Goal: Information Seeking & Learning: Check status

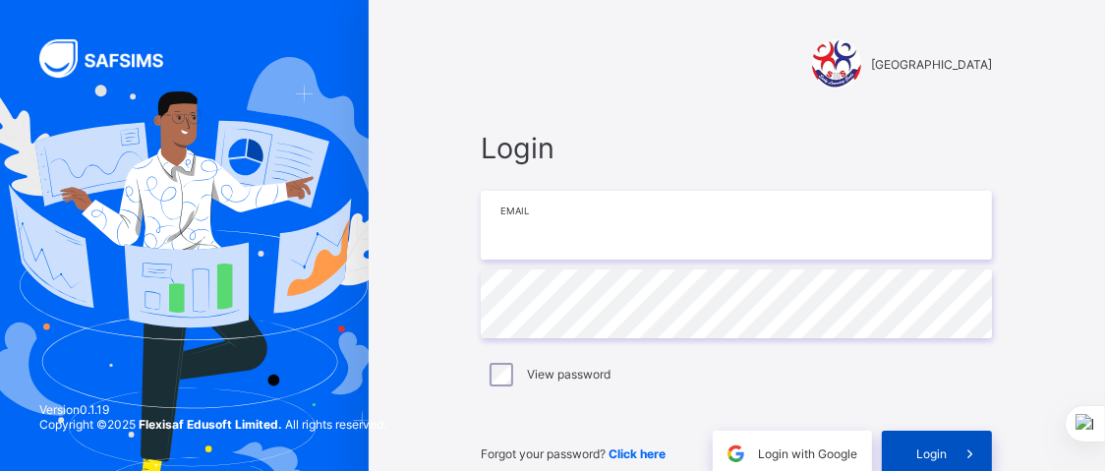
type input "**********"
click at [941, 449] on span "Login" at bounding box center [931, 453] width 30 height 15
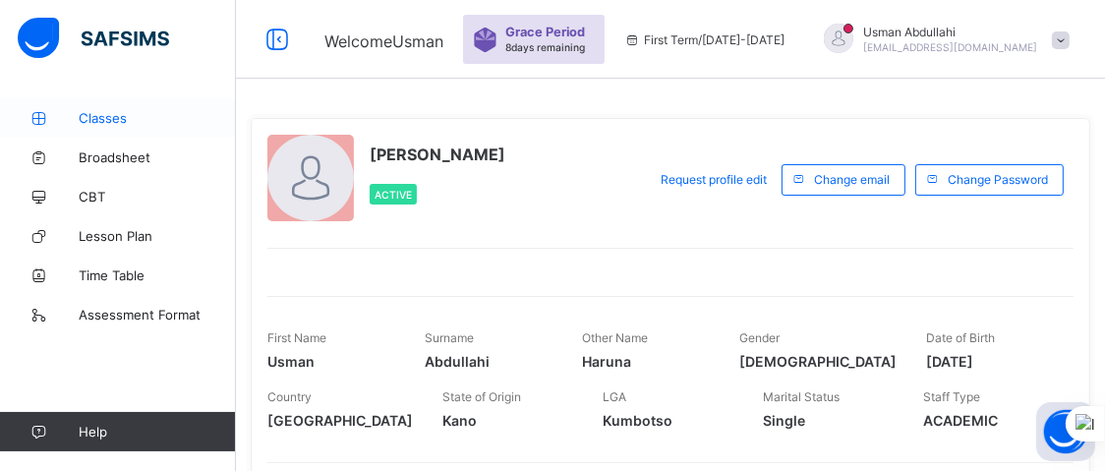
click at [142, 112] on span "Classes" at bounding box center [157, 118] width 157 height 16
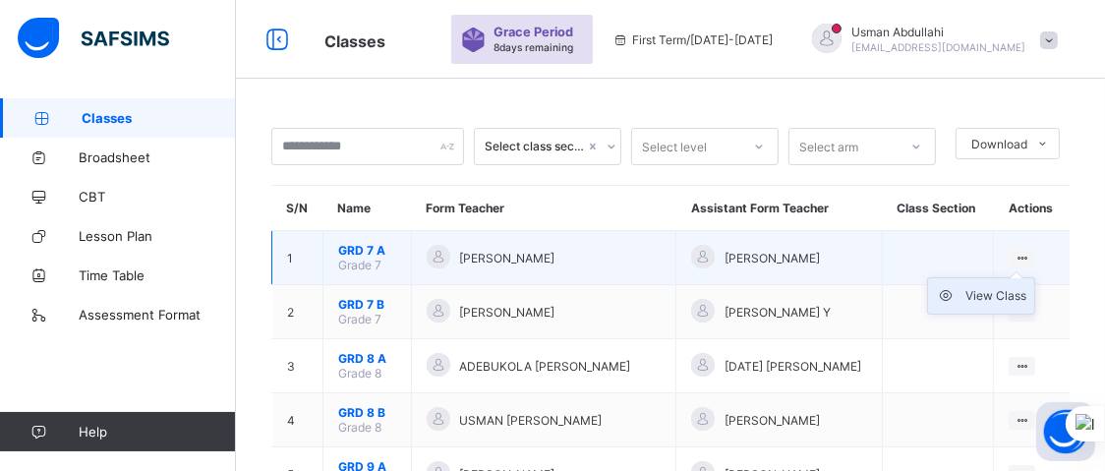
click at [1008, 291] on div "View Class" at bounding box center [995, 296] width 61 height 20
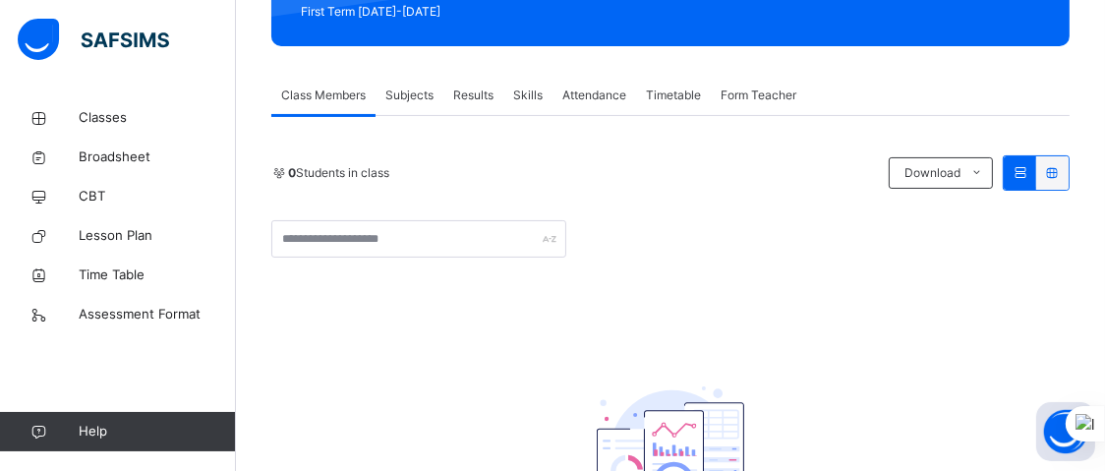
scroll to position [295, 0]
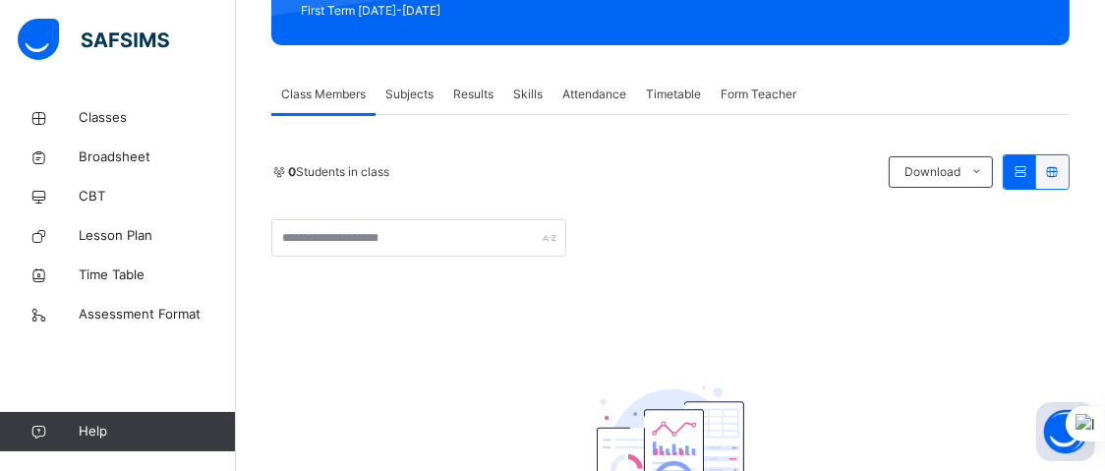
click at [466, 99] on span "Results" at bounding box center [473, 95] width 40 height 18
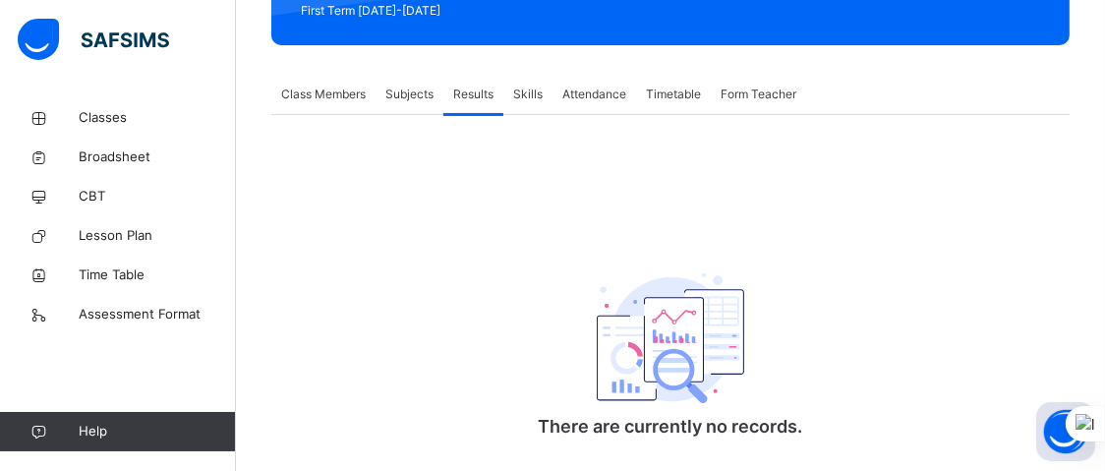
click at [423, 11] on span "First Term [DATE]-[DATE]" at bounding box center [375, 11] width 148 height 18
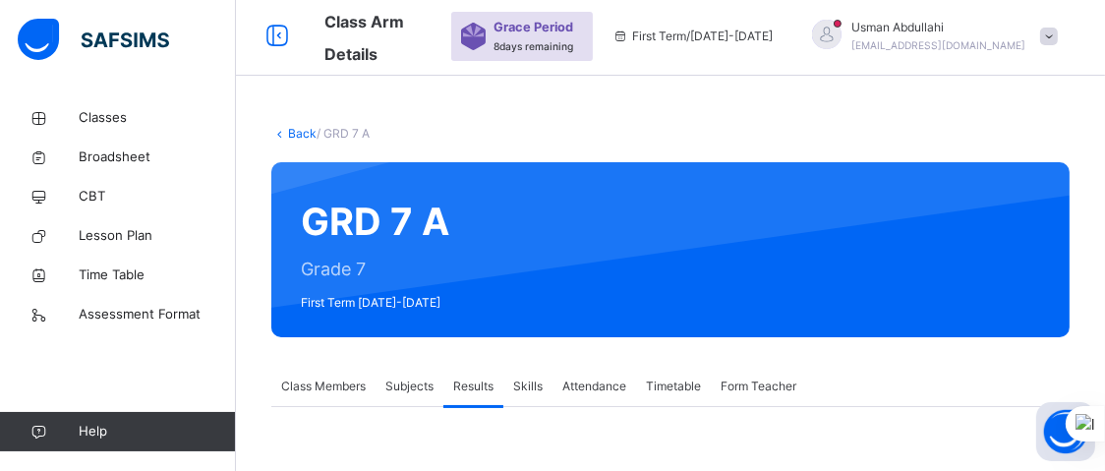
scroll to position [0, 0]
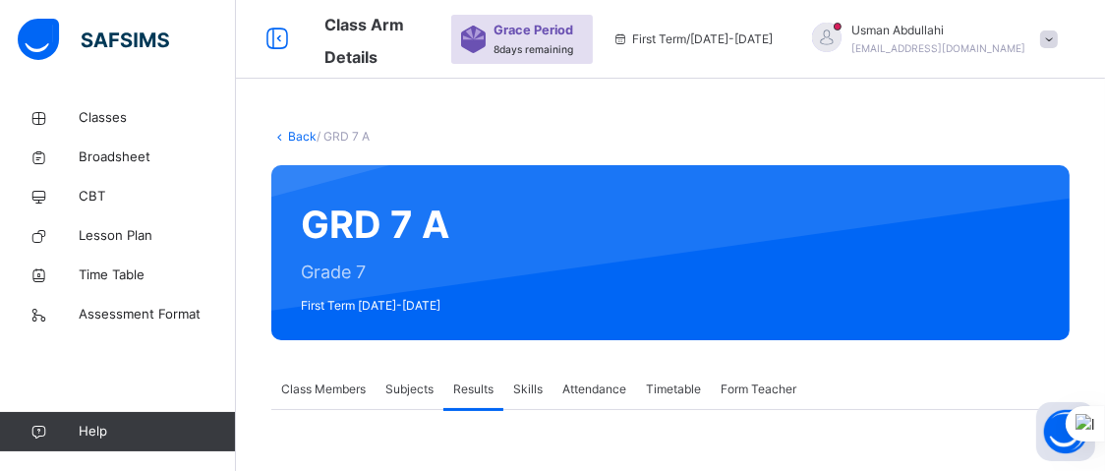
click at [340, 207] on div "GRD 7 A Grade 7 First Term [DATE]-[DATE]" at bounding box center [670, 252] width 798 height 175
click at [339, 306] on span "First Term [DATE]-[DATE]" at bounding box center [375, 306] width 148 height 18
click at [334, 268] on div "GRD 7 A Grade 7 First Term [DATE]-[DATE]" at bounding box center [670, 252] width 798 height 175
click at [333, 210] on div "GRD 7 A Grade 7 First Term [DATE]-[DATE]" at bounding box center [670, 252] width 798 height 175
click at [476, 237] on div "GRD 7 A Grade 7 First Term [DATE]-[DATE]" at bounding box center [670, 252] width 798 height 175
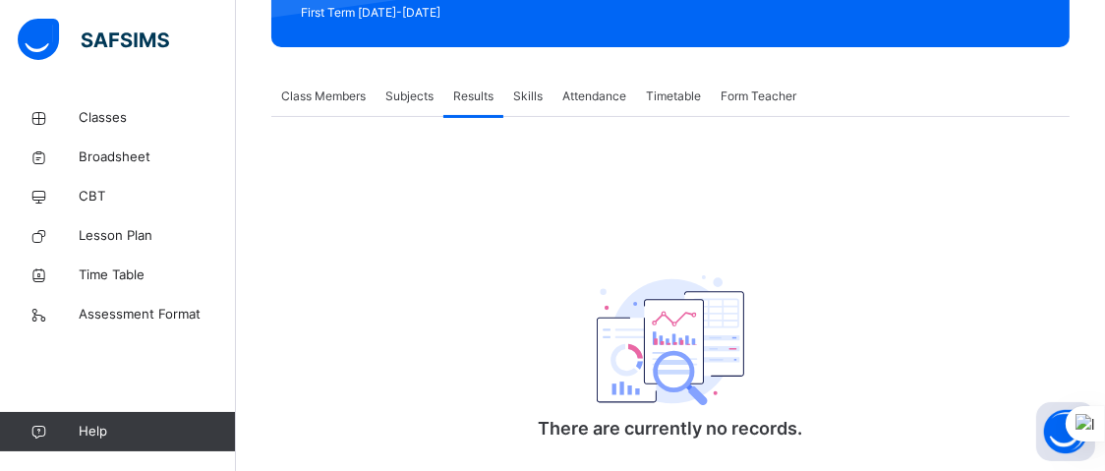
scroll to position [295, 0]
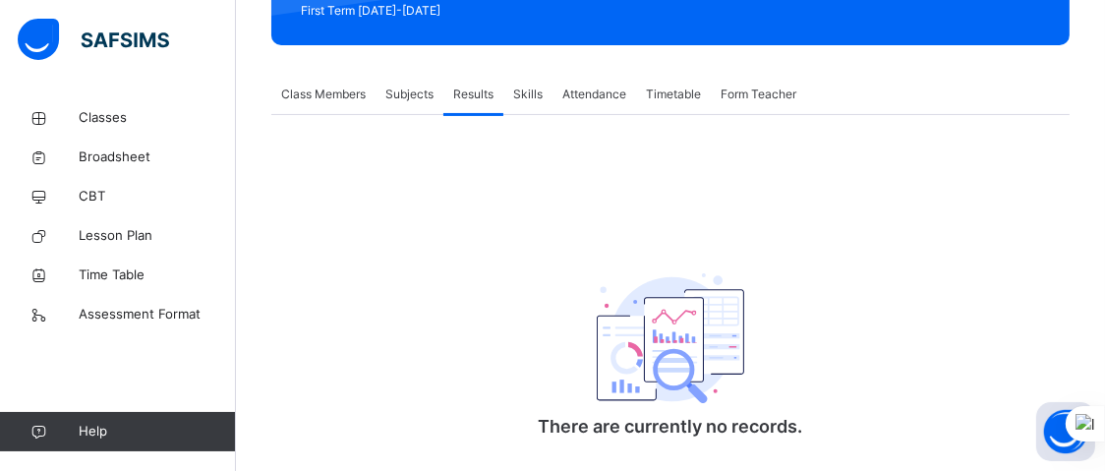
click at [415, 95] on span "Subjects" at bounding box center [409, 95] width 48 height 18
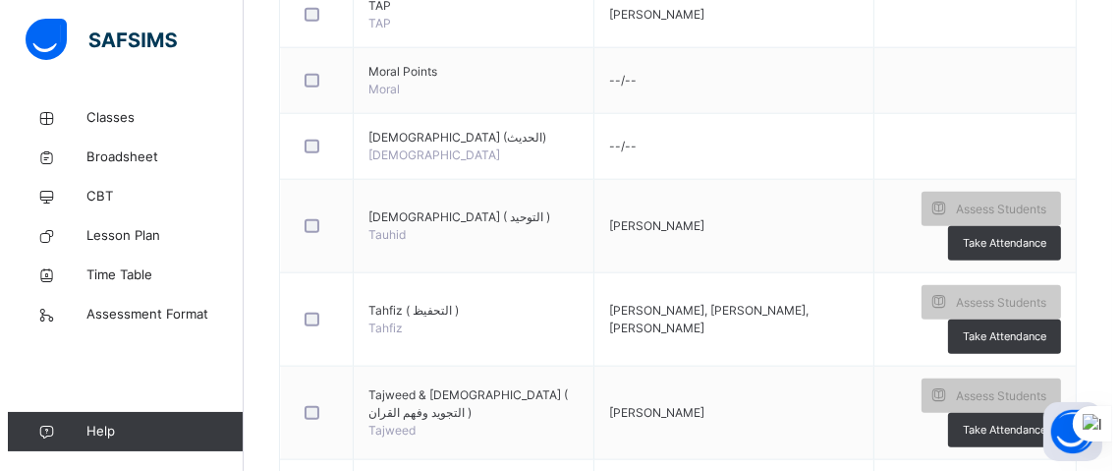
scroll to position [2064, 0]
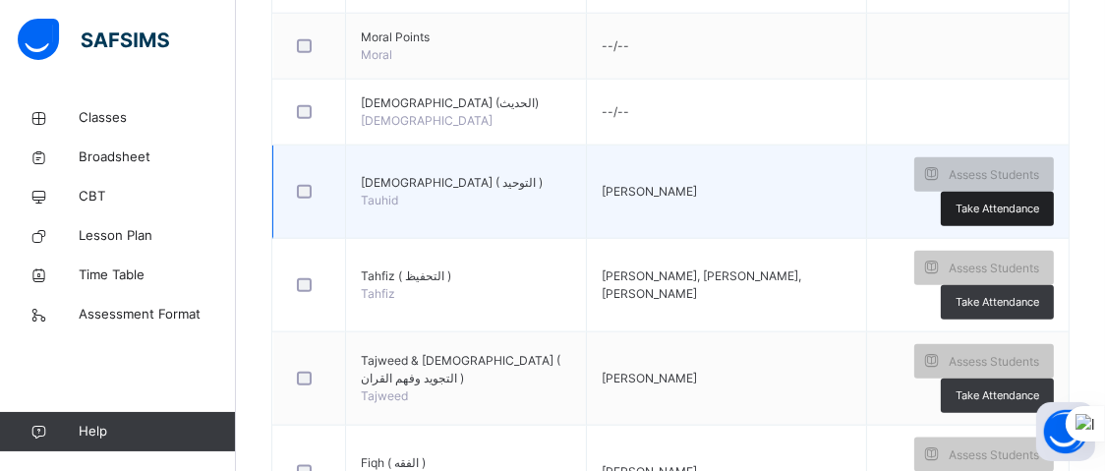
click at [1014, 200] on span "Take Attendance" at bounding box center [997, 208] width 84 height 17
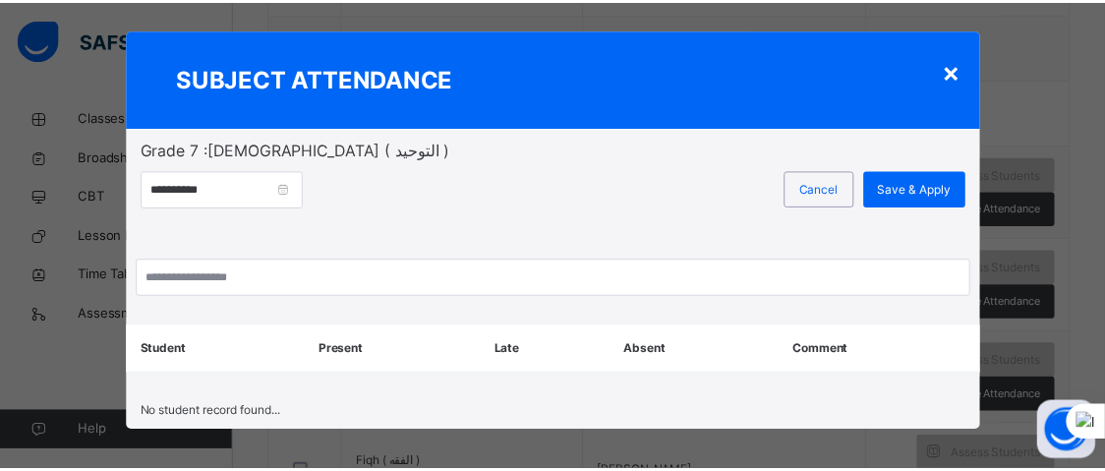
scroll to position [29, 0]
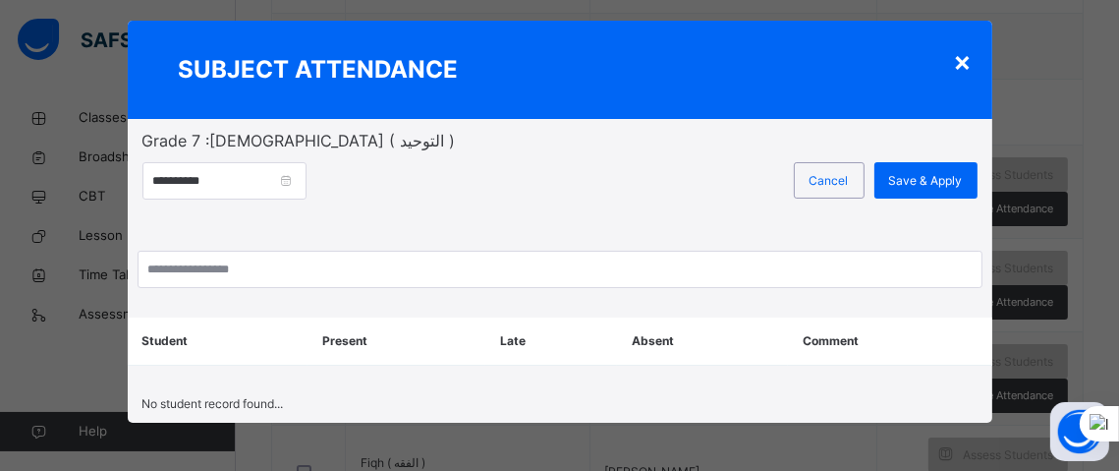
click at [961, 55] on div "×" at bounding box center [963, 60] width 19 height 41
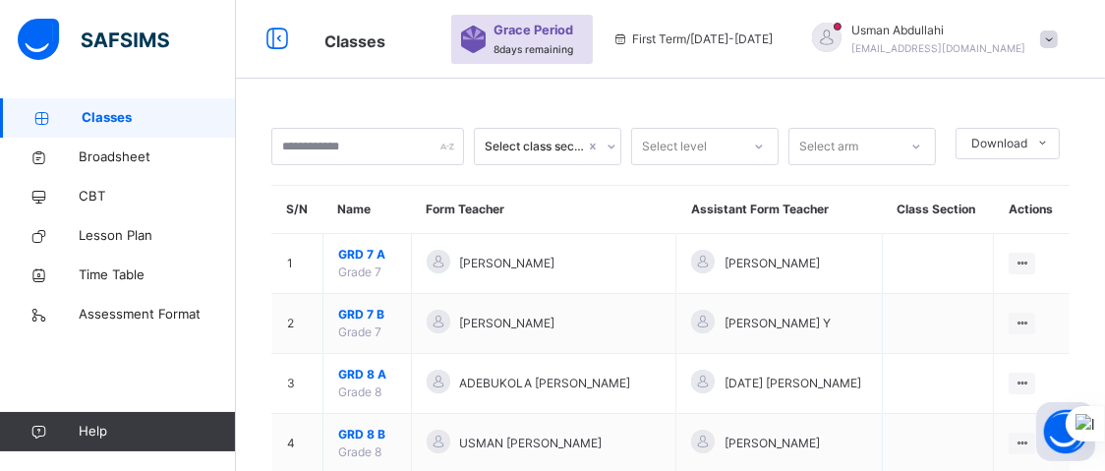
click at [765, 145] on icon at bounding box center [759, 147] width 12 height 20
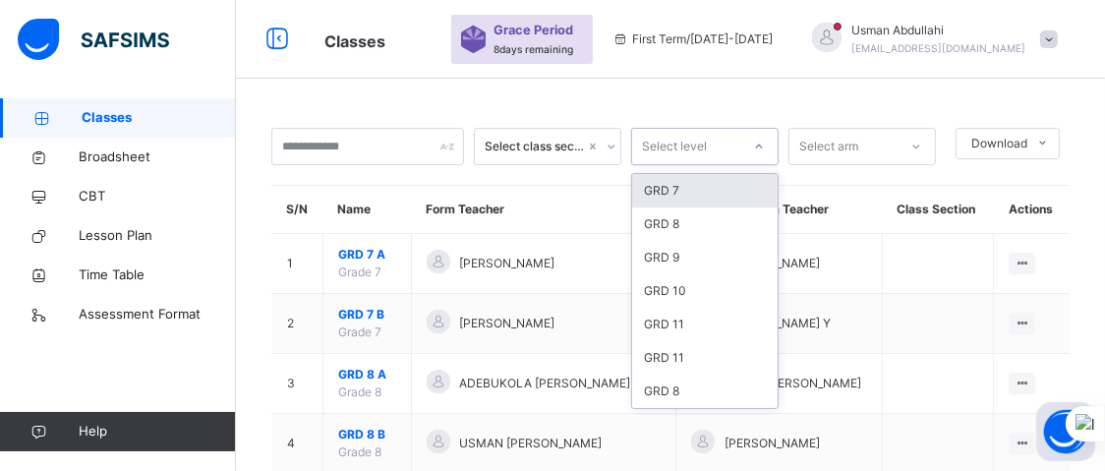
click at [709, 193] on div "GRD 7" at bounding box center [704, 190] width 145 height 33
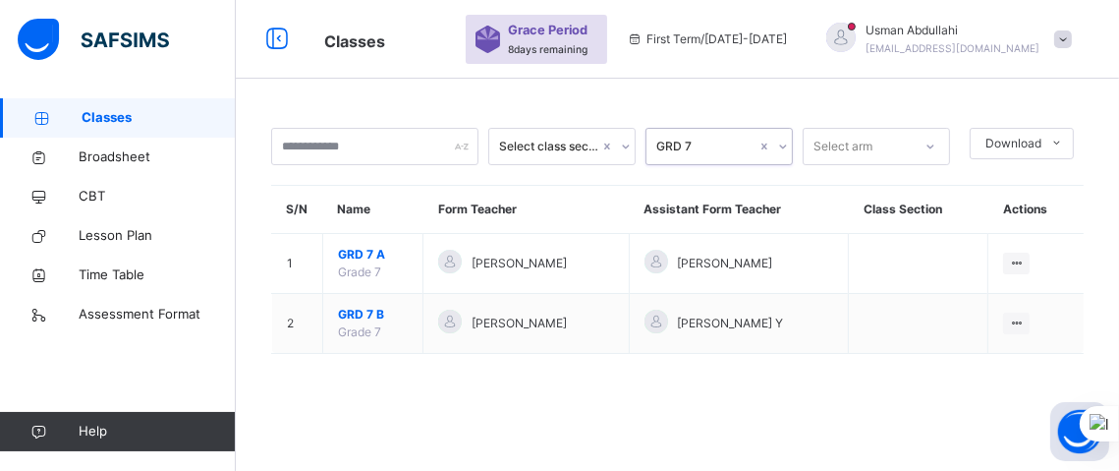
click at [929, 142] on icon at bounding box center [931, 147] width 12 height 20
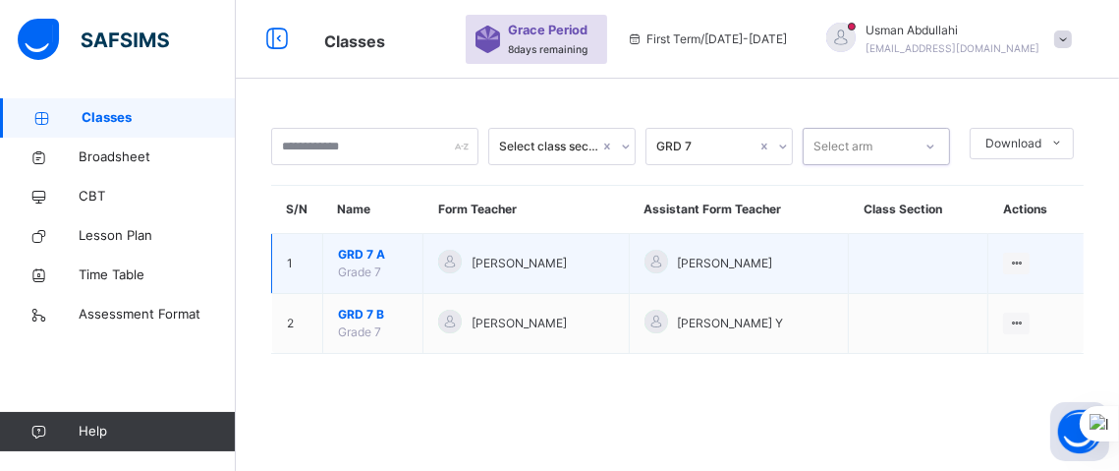
click at [695, 264] on span "[PERSON_NAME]" at bounding box center [725, 264] width 95 height 18
click at [993, 306] on div "View Class" at bounding box center [990, 303] width 61 height 20
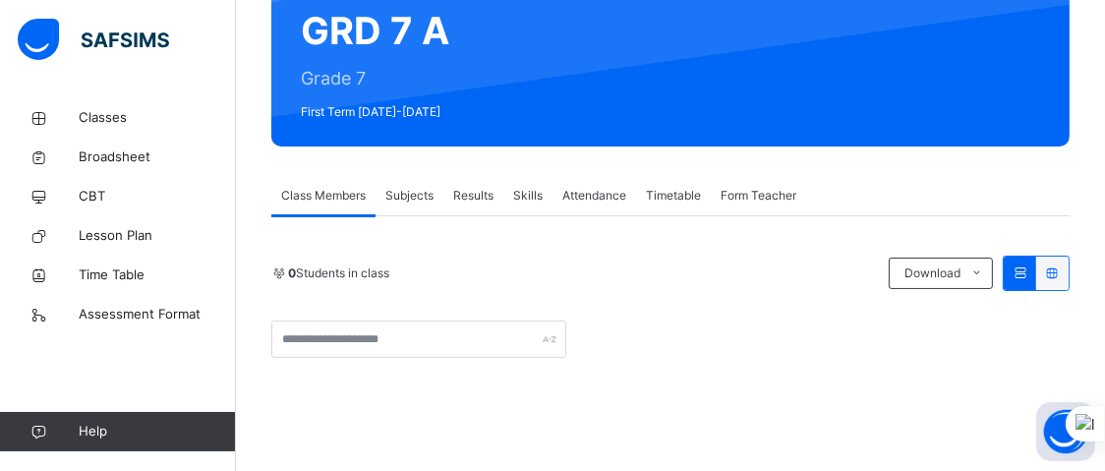
scroll to position [191, 0]
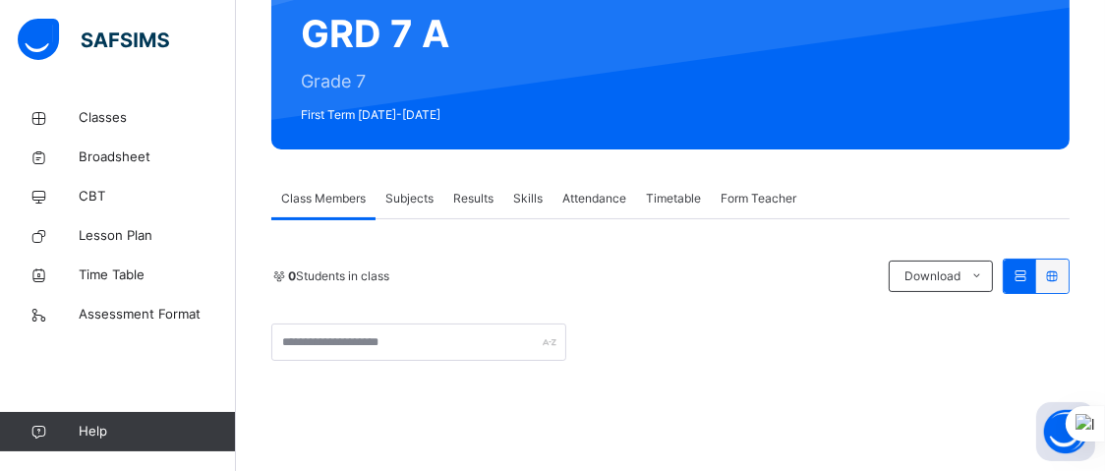
click at [408, 191] on span "Subjects" at bounding box center [409, 199] width 48 height 18
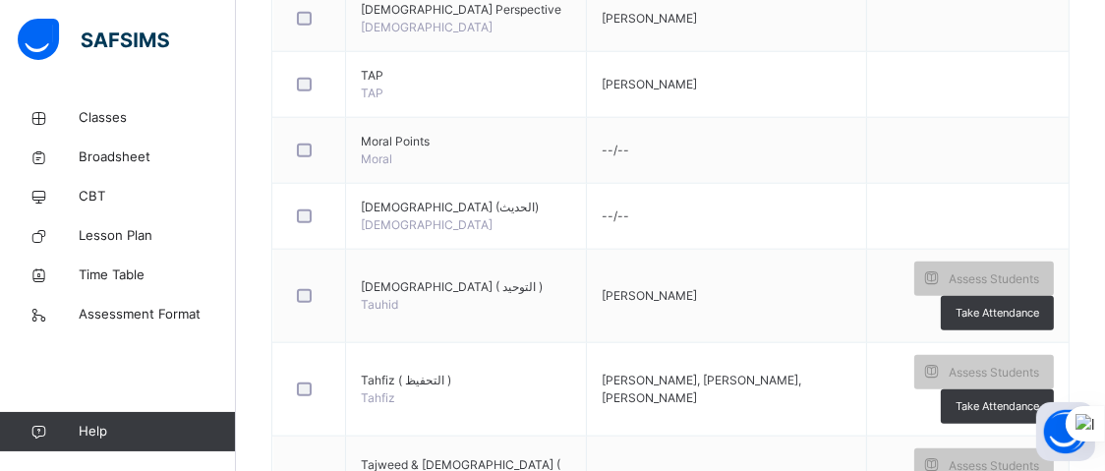
scroll to position [0, 0]
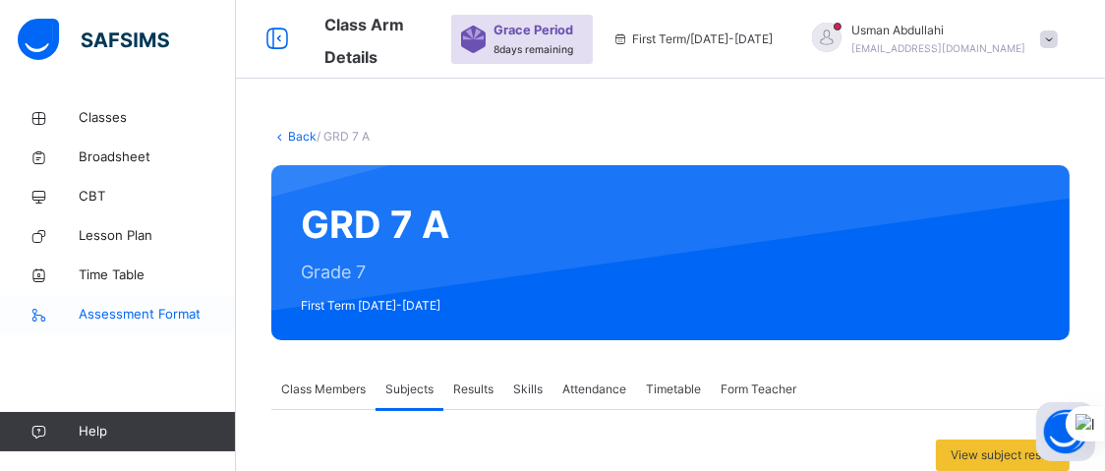
click at [153, 310] on span "Assessment Format" at bounding box center [157, 315] width 157 height 20
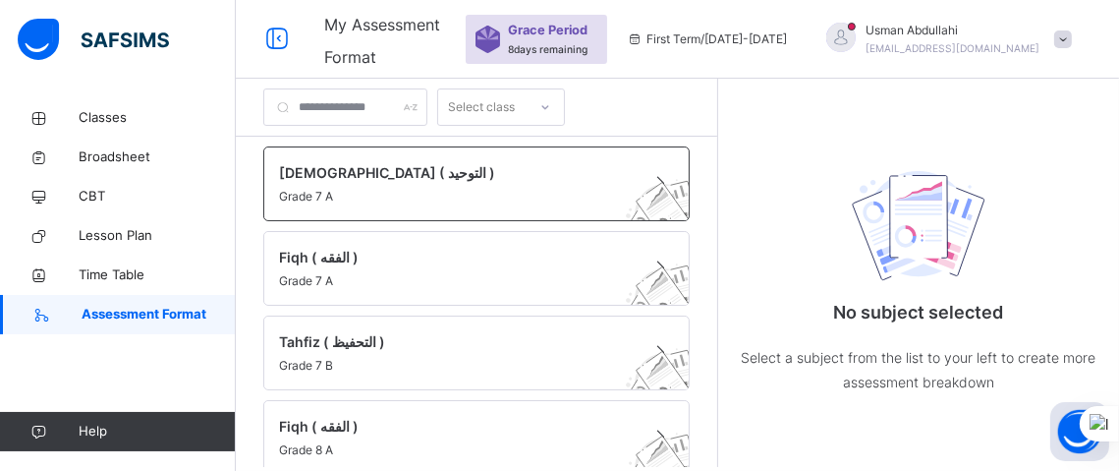
click at [424, 178] on span "[DEMOGRAPHIC_DATA] ( التوحيد )" at bounding box center [458, 172] width 358 height 21
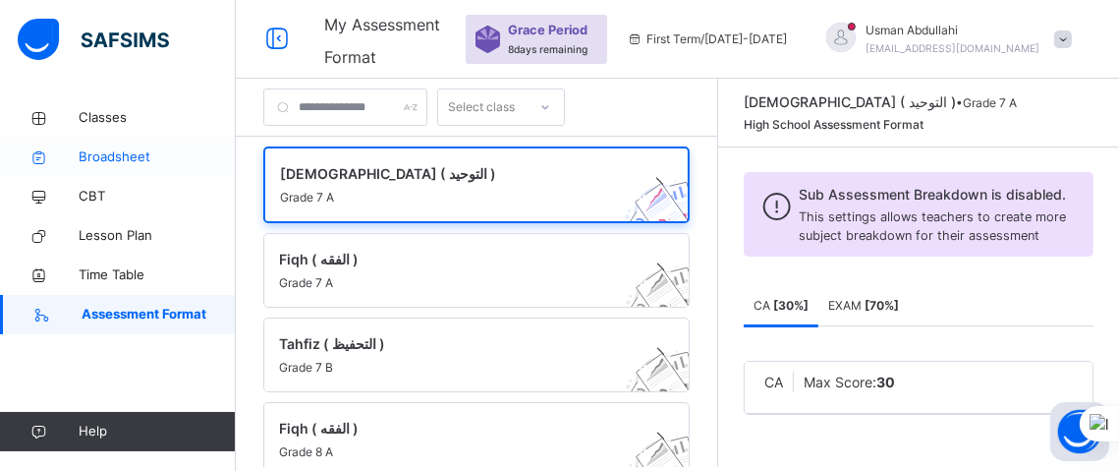
click at [128, 148] on span "Broadsheet" at bounding box center [157, 157] width 157 height 20
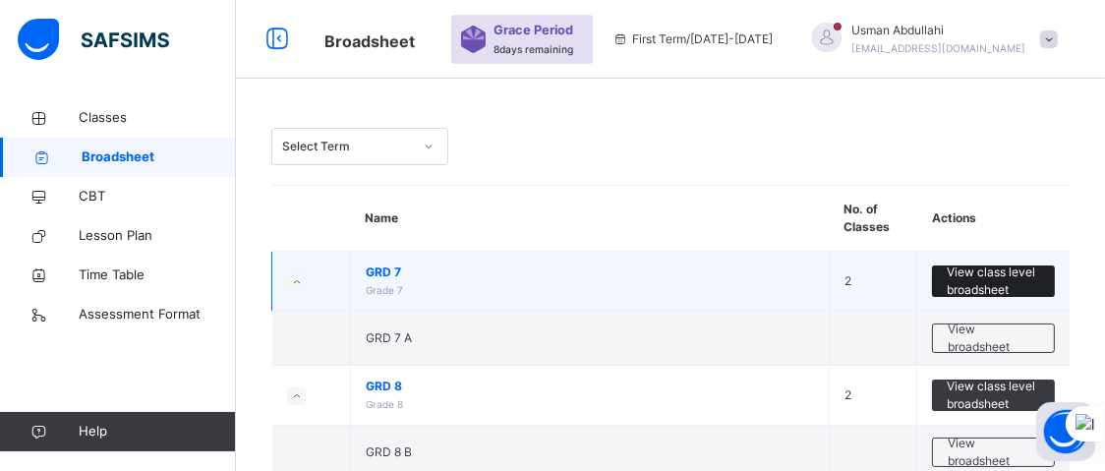
click at [998, 272] on span "View class level broadsheet" at bounding box center [992, 280] width 93 height 35
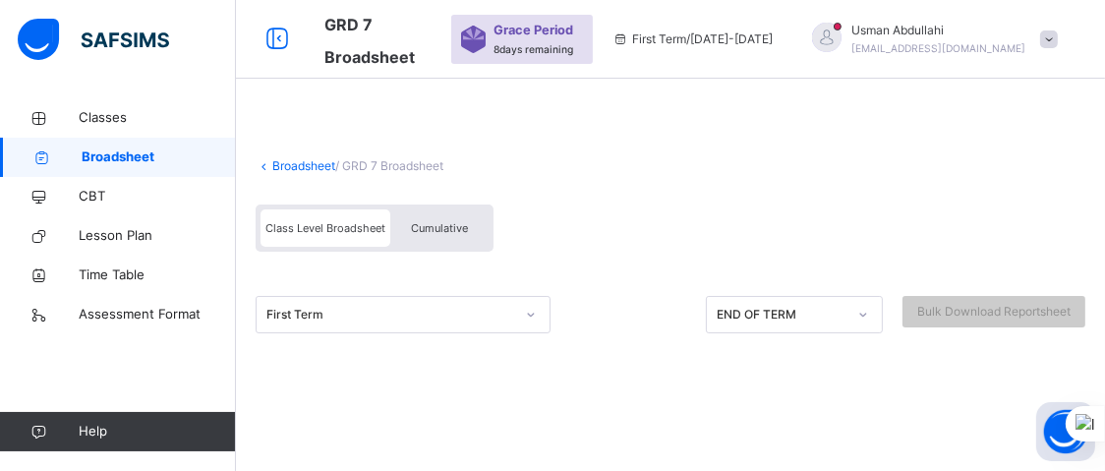
click at [531, 314] on div "First Term" at bounding box center [403, 314] width 295 height 37
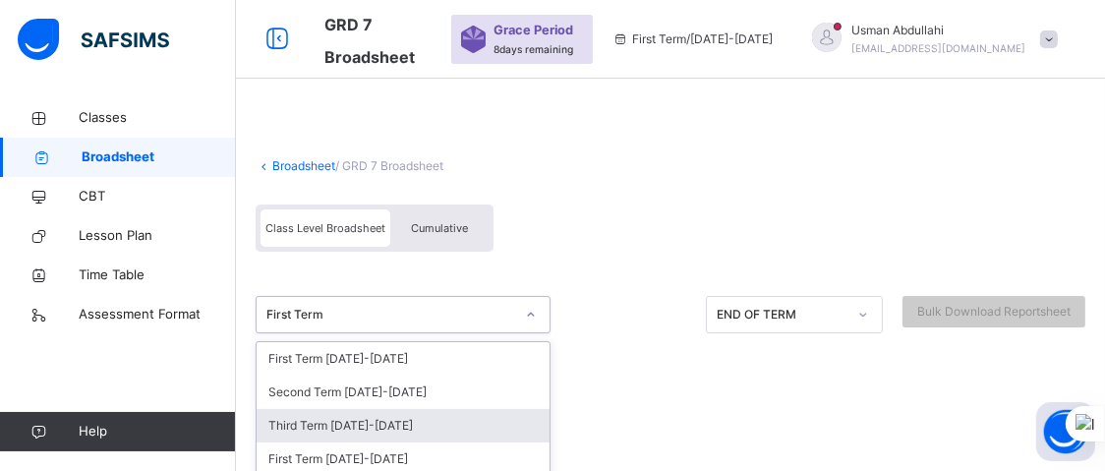
scroll to position [174, 0]
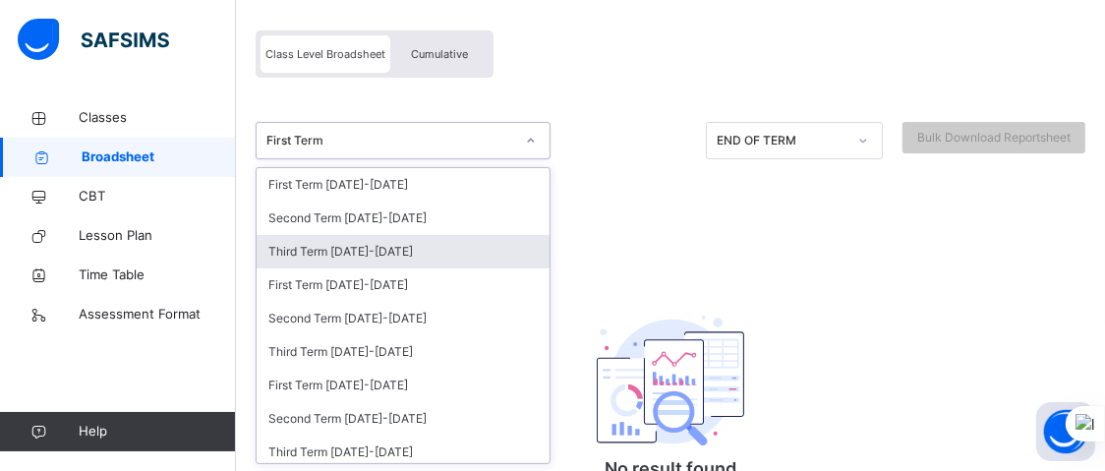
click at [392, 253] on div "Third Term [DATE]-[DATE]" at bounding box center [403, 251] width 293 height 33
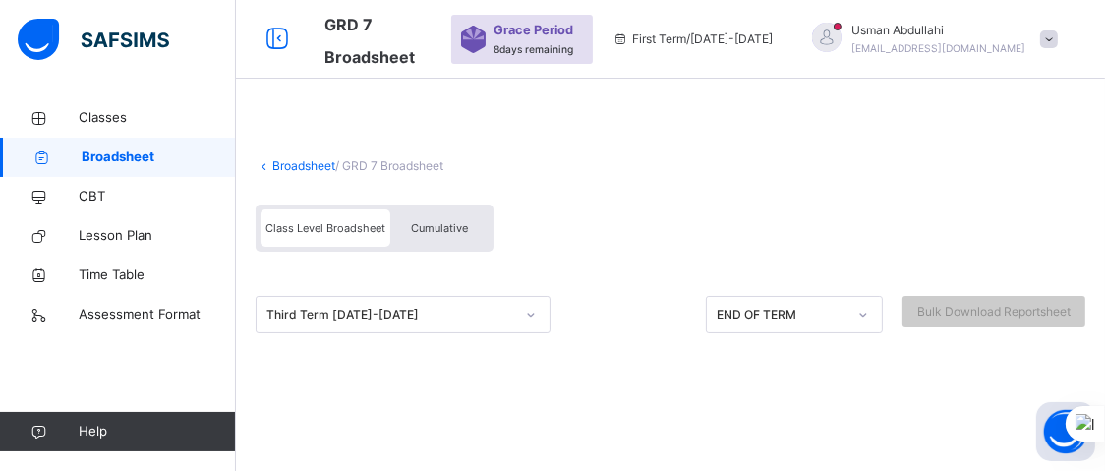
click at [346, 222] on span "Class Level Broadsheet" at bounding box center [325, 228] width 120 height 14
click at [433, 221] on span "Cumulative" at bounding box center [439, 228] width 57 height 14
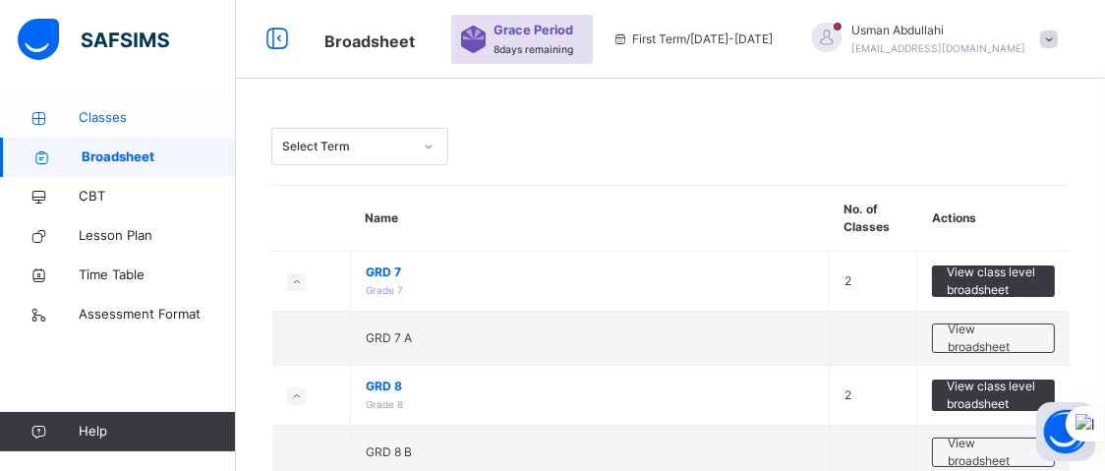
click at [77, 118] on icon at bounding box center [39, 118] width 79 height 15
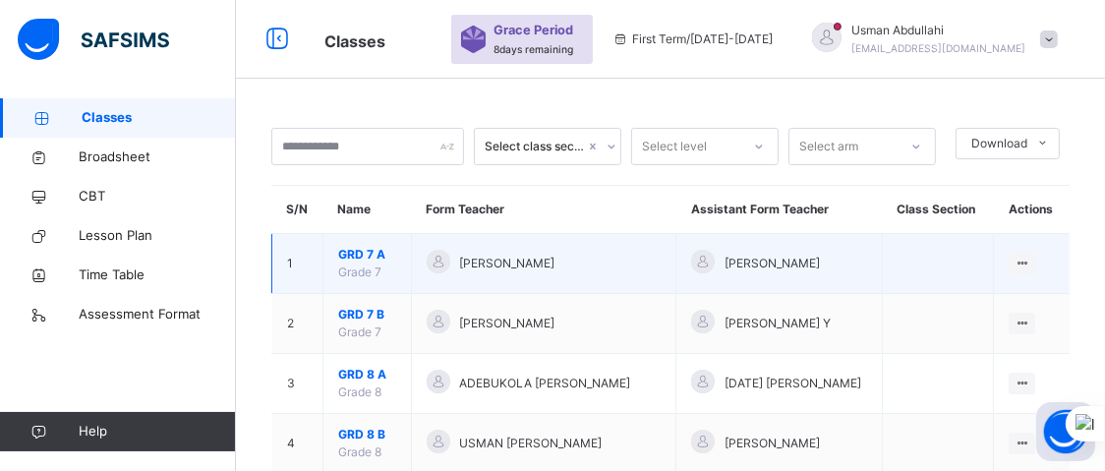
click at [639, 252] on div "[PERSON_NAME]" at bounding box center [544, 264] width 235 height 29
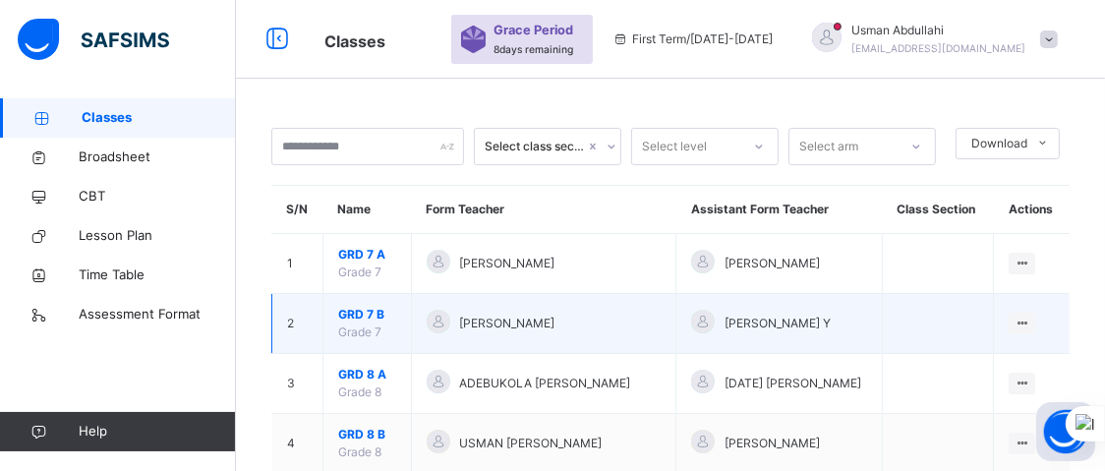
click at [608, 301] on td "[PERSON_NAME]" at bounding box center [543, 324] width 265 height 60
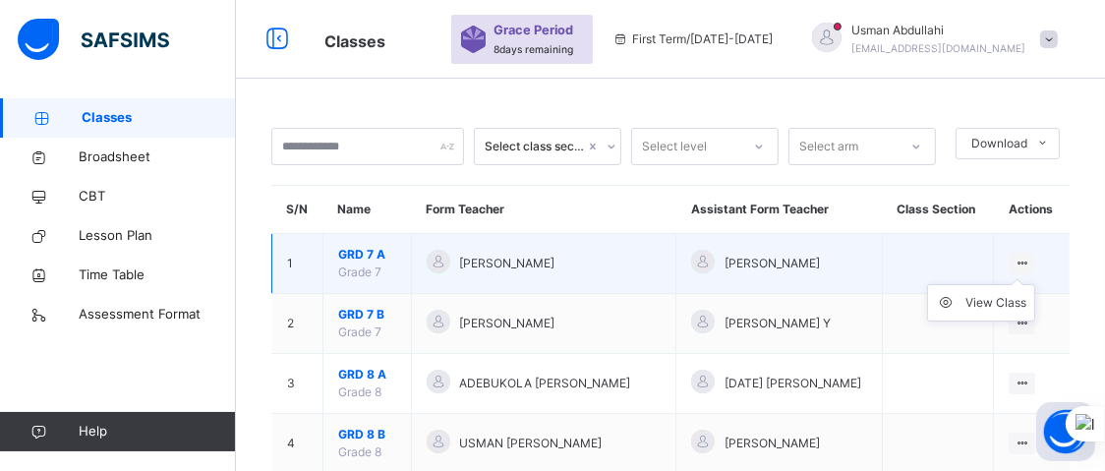
click at [1030, 256] on icon at bounding box center [1021, 263] width 17 height 15
click at [1017, 299] on div "View Class" at bounding box center [995, 303] width 61 height 20
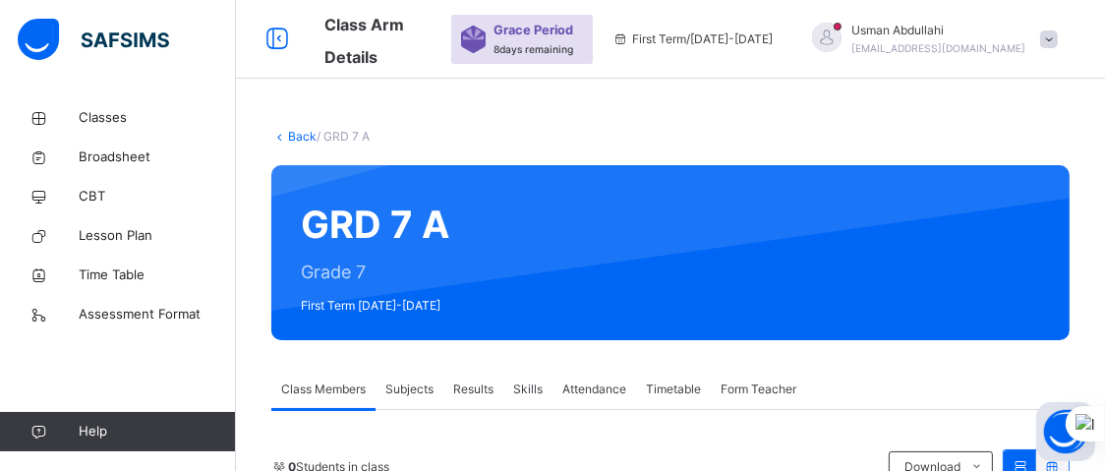
click at [472, 391] on span "Results" at bounding box center [473, 389] width 40 height 18
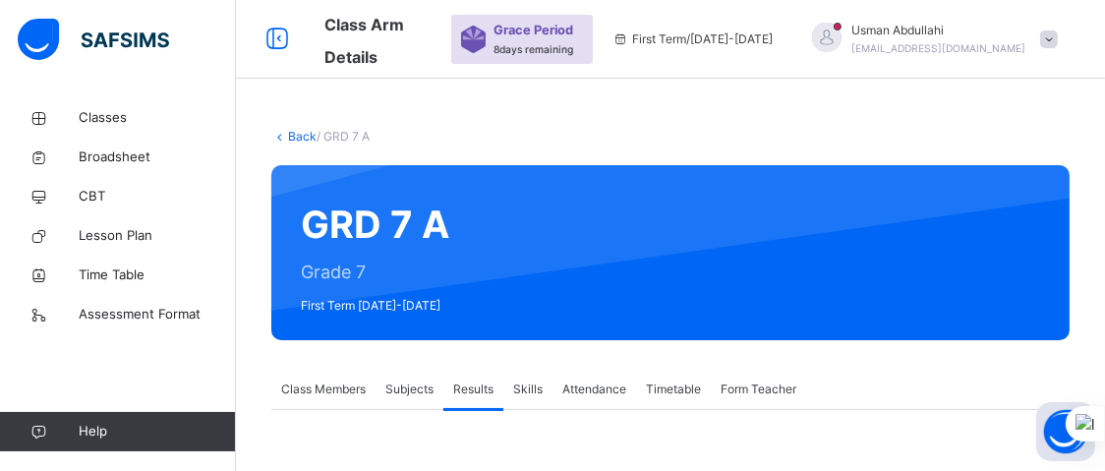
click at [373, 302] on span "First Term [DATE]-[DATE]" at bounding box center [375, 306] width 148 height 18
click at [275, 38] on icon at bounding box center [276, 39] width 33 height 35
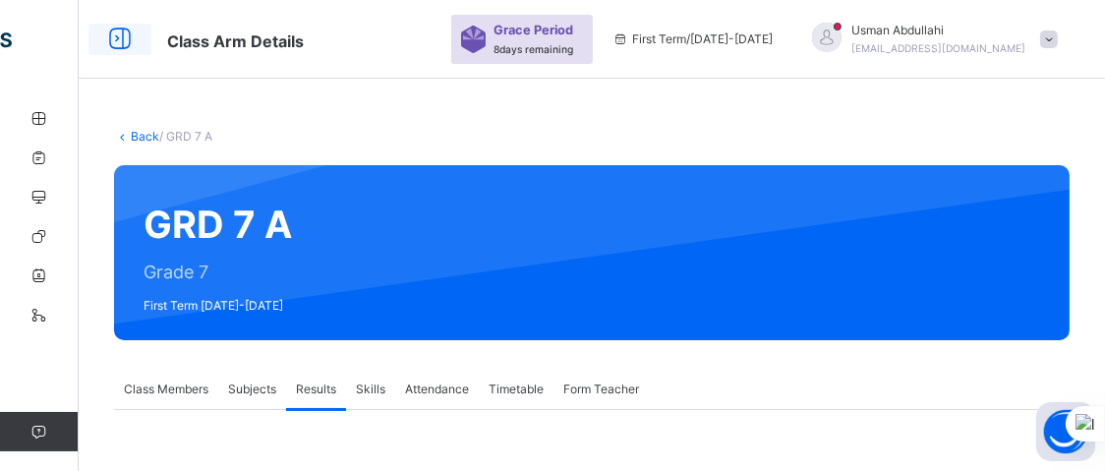
click at [123, 38] on icon at bounding box center [119, 39] width 33 height 35
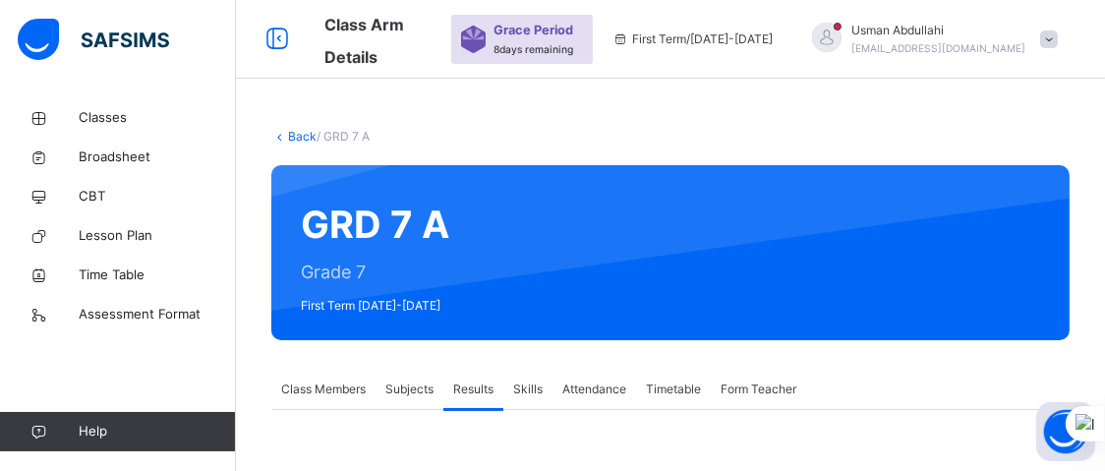
click at [629, 38] on icon at bounding box center [620, 38] width 17 height 15
click at [724, 48] on div "First Term / [DATE]-[DATE]" at bounding box center [692, 39] width 180 height 79
click at [105, 117] on span "Classes" at bounding box center [157, 118] width 157 height 20
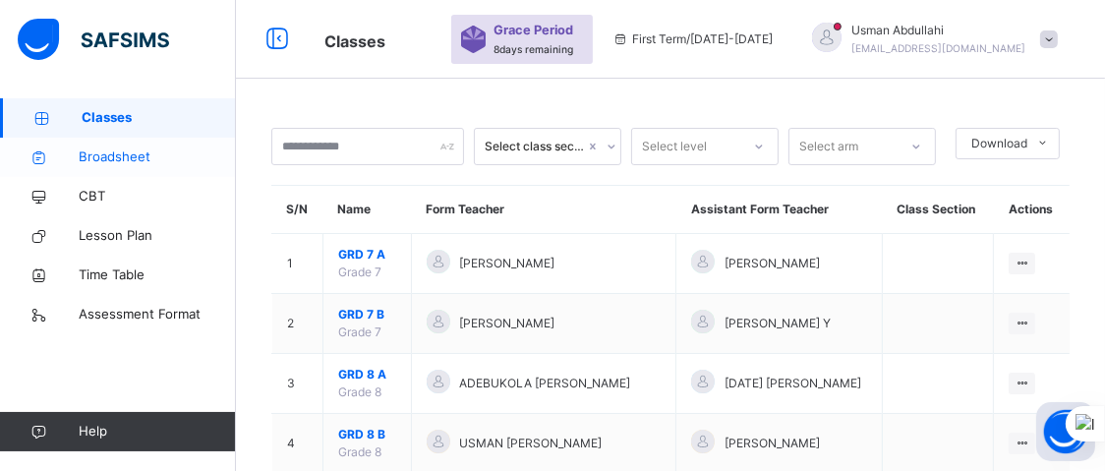
click at [157, 157] on span "Broadsheet" at bounding box center [157, 157] width 157 height 20
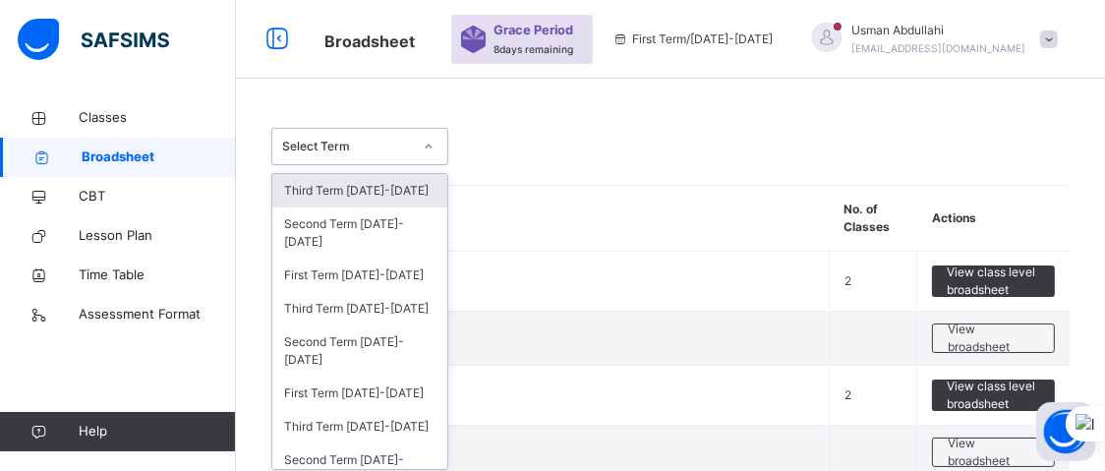
click at [420, 146] on div at bounding box center [428, 146] width 33 height 31
click at [400, 185] on div "Third Term [DATE]-[DATE]" at bounding box center [359, 190] width 175 height 33
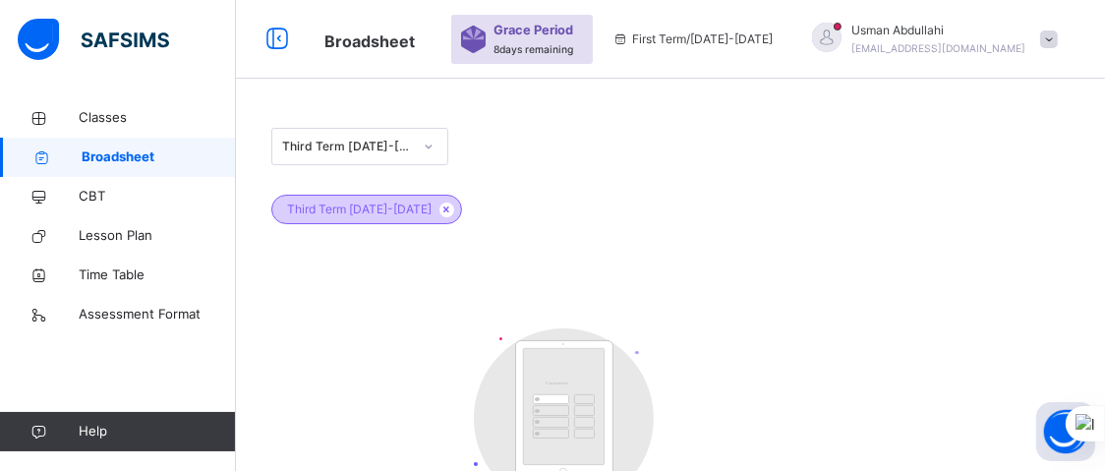
click at [356, 210] on span "Third Term [DATE]-[DATE]" at bounding box center [359, 209] width 144 height 18
click at [419, 289] on div "Third Term [DATE]-[DATE] Third Term [DATE]-[DATE] Customers There are currently…" at bounding box center [670, 342] width 869 height 488
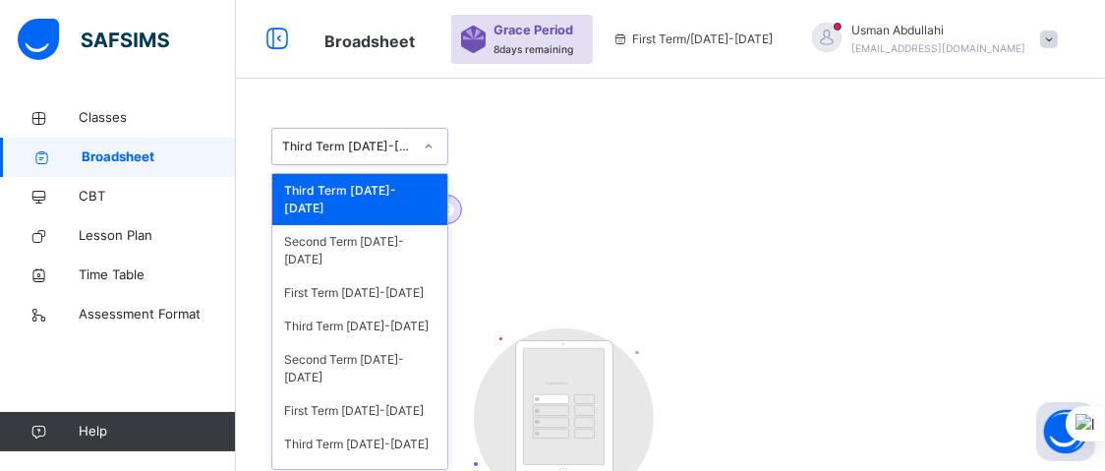
click at [429, 139] on div at bounding box center [428, 146] width 33 height 31
click at [388, 311] on div "Third Term [DATE]-[DATE]" at bounding box center [359, 326] width 175 height 33
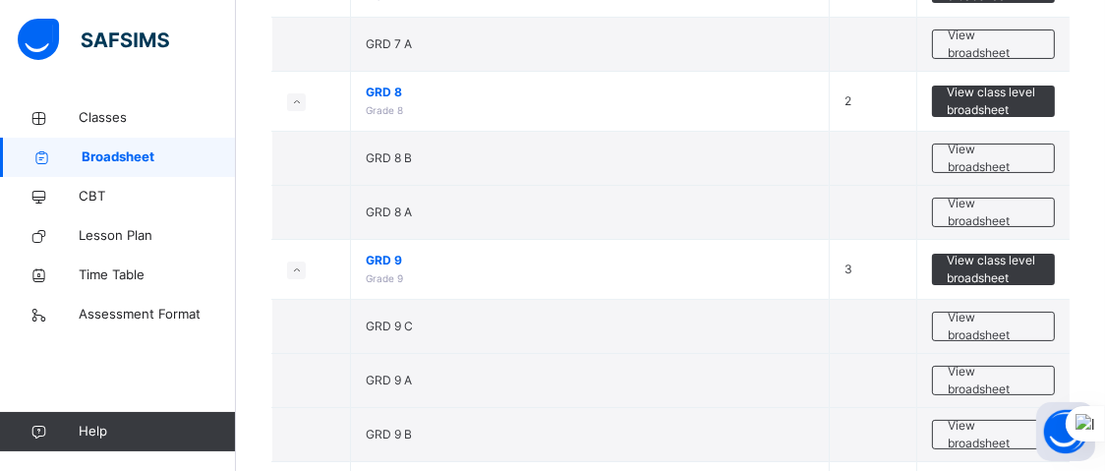
scroll to position [79, 0]
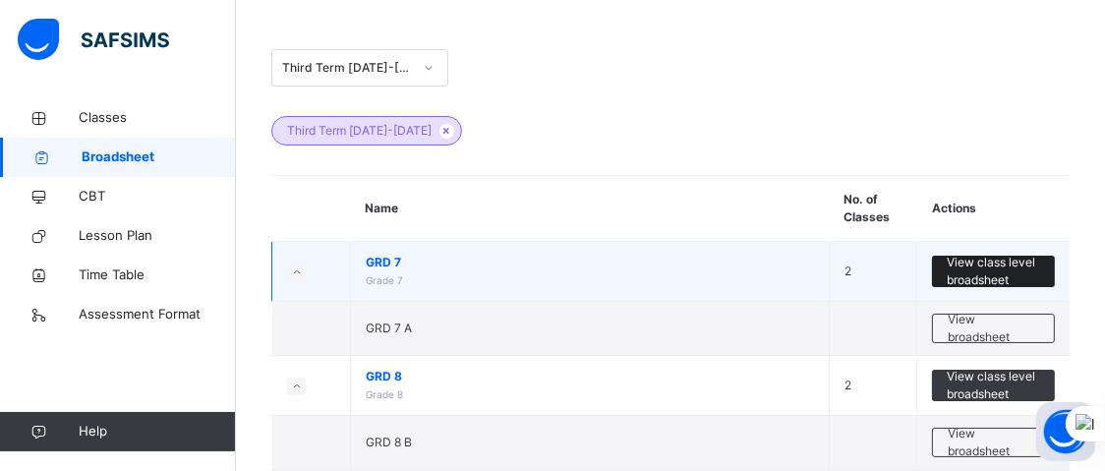
click at [972, 269] on span "View class level broadsheet" at bounding box center [992, 271] width 93 height 35
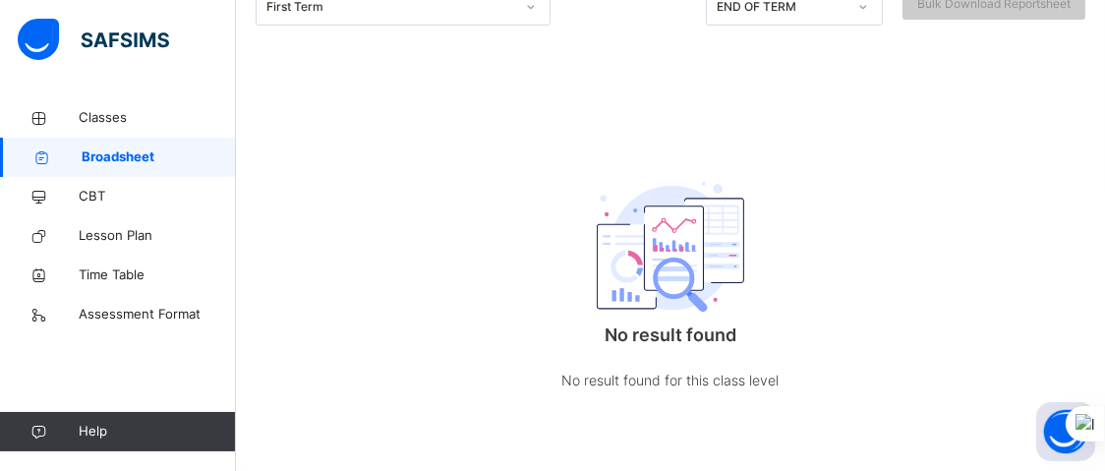
scroll to position [14, 0]
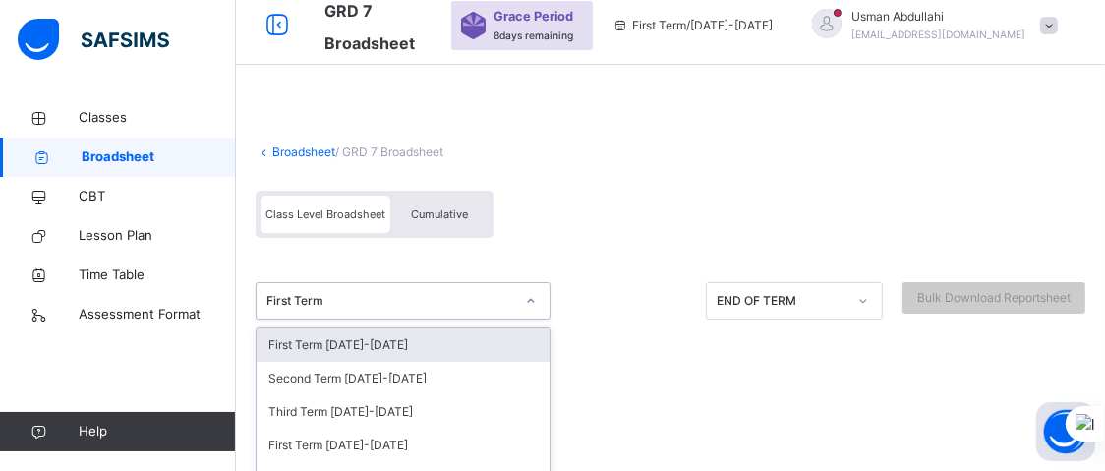
click at [534, 294] on div "option First Term [DATE]-[DATE] focused, 1 of 33. 33 results available. Use Up …" at bounding box center [403, 300] width 295 height 37
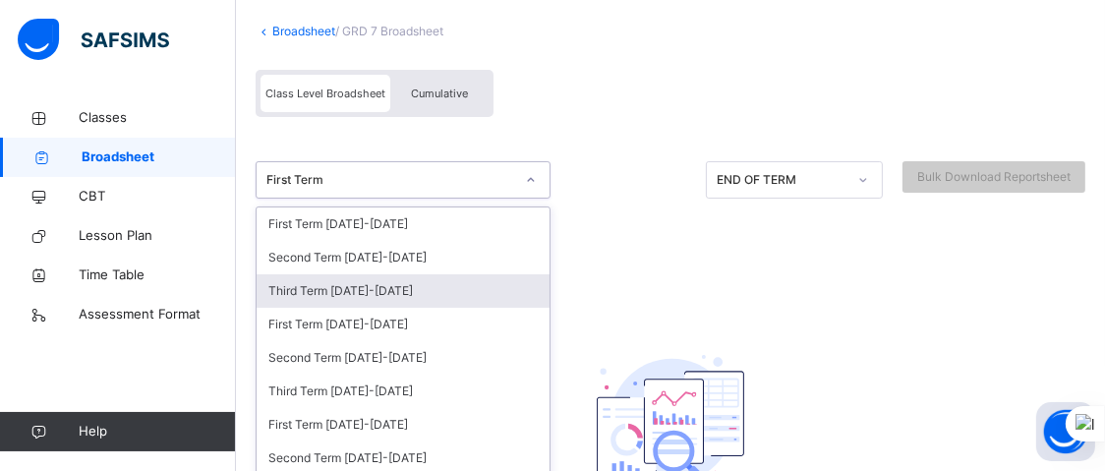
scroll to position [174, 0]
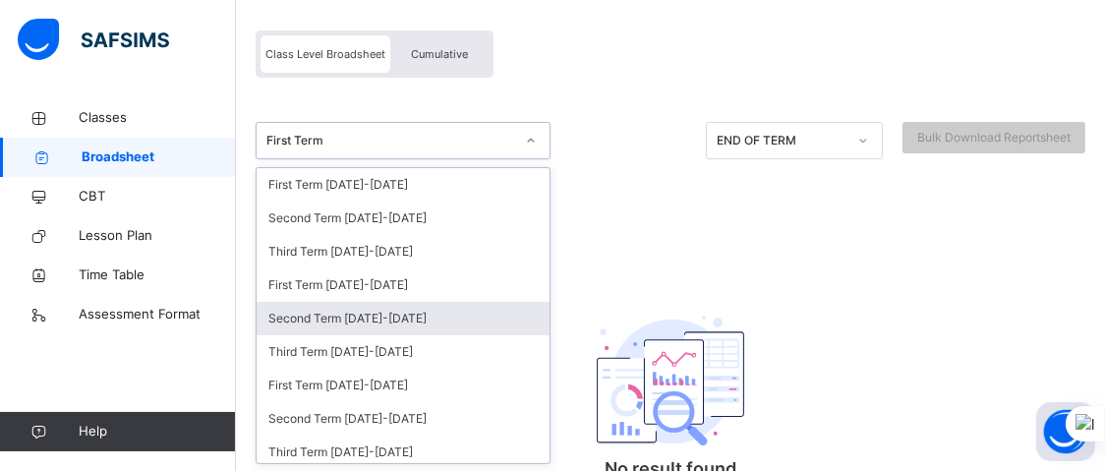
click at [412, 325] on div "Second Term [DATE]-[DATE]" at bounding box center [403, 318] width 293 height 33
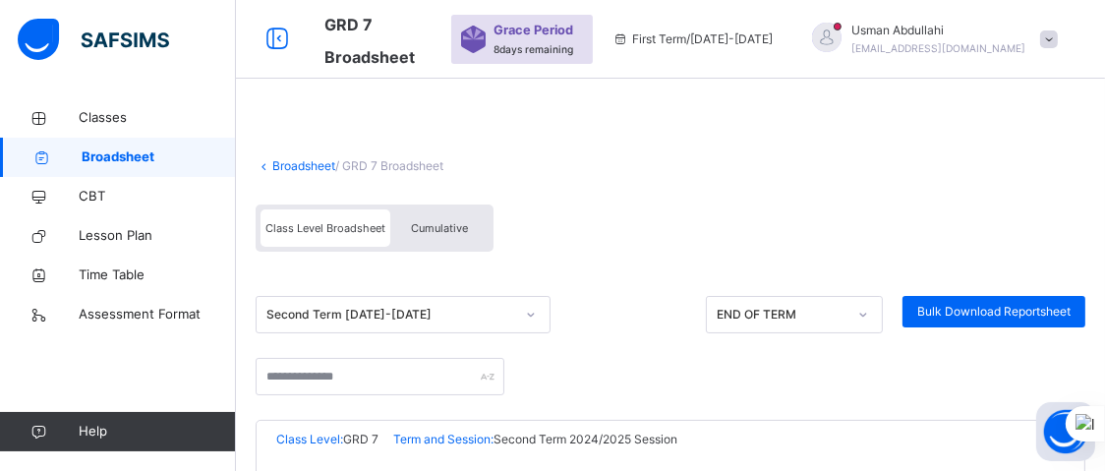
click at [584, 266] on div "Class Level Broadsheet Cumulative" at bounding box center [670, 233] width 829 height 77
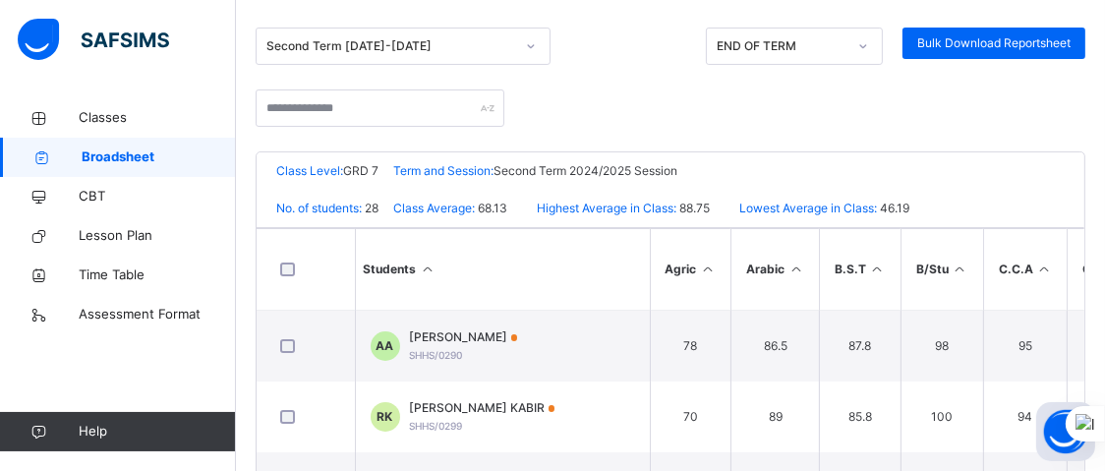
scroll to position [260, 0]
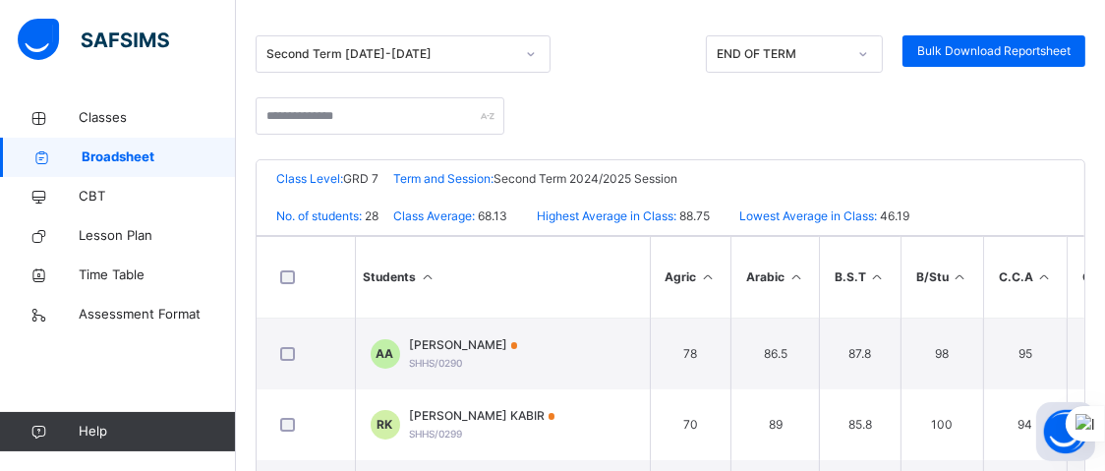
click at [528, 50] on icon at bounding box center [531, 54] width 12 height 20
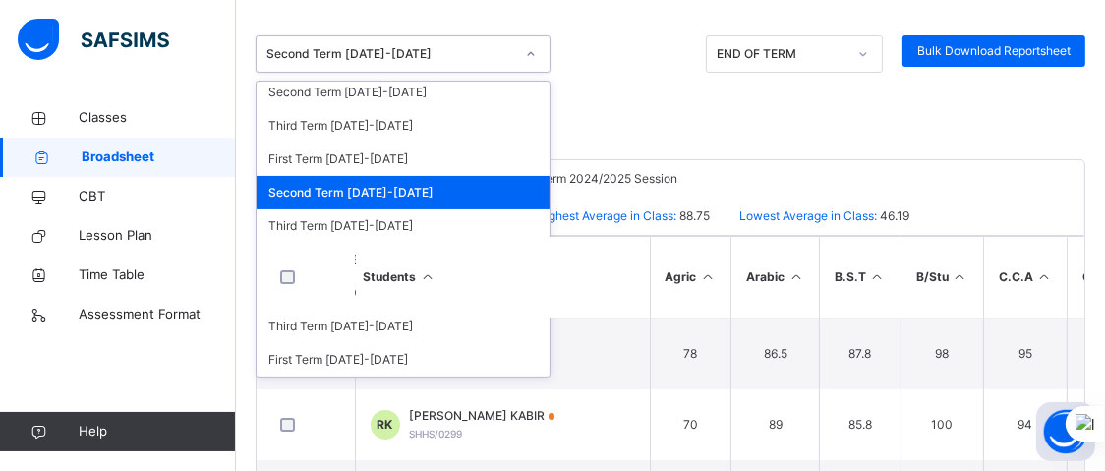
scroll to position [79, 0]
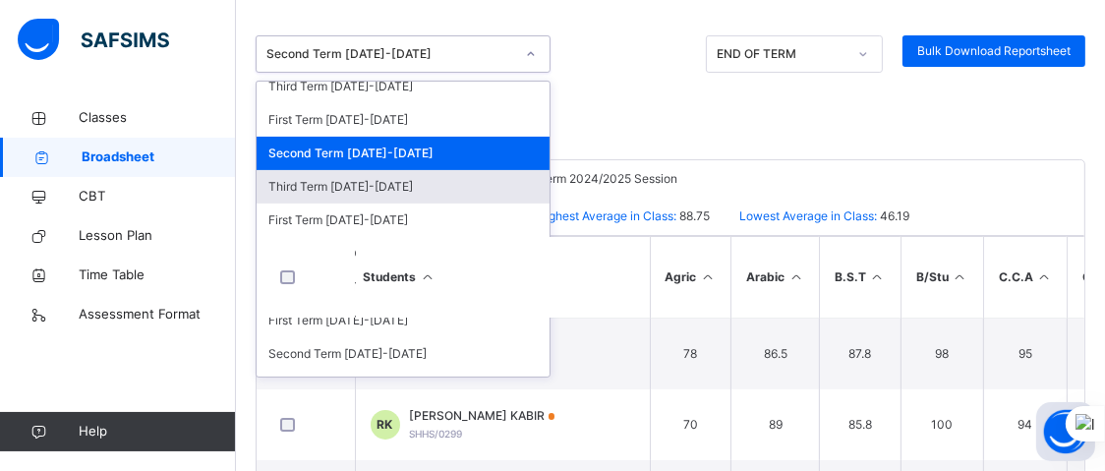
click at [435, 196] on div "Third Term [DATE]-[DATE]" at bounding box center [403, 186] width 293 height 33
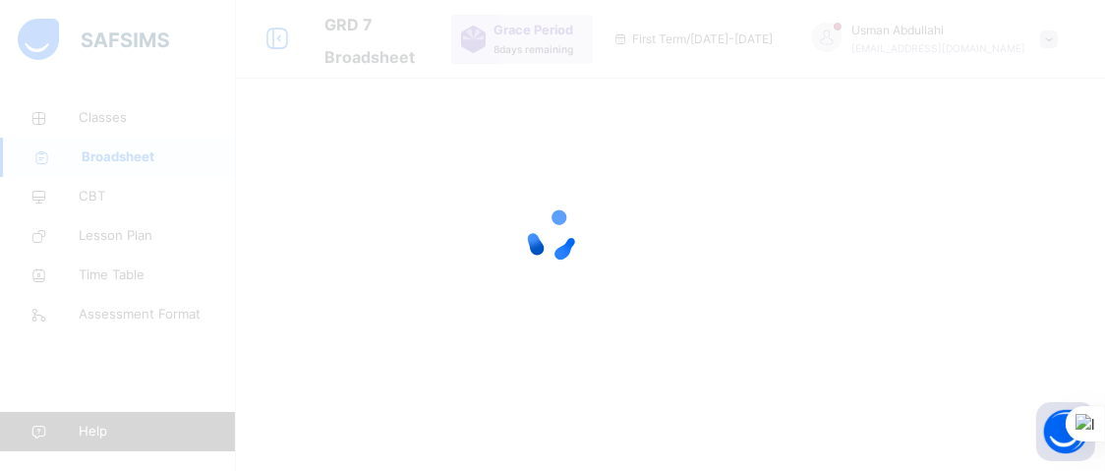
scroll to position [0, 0]
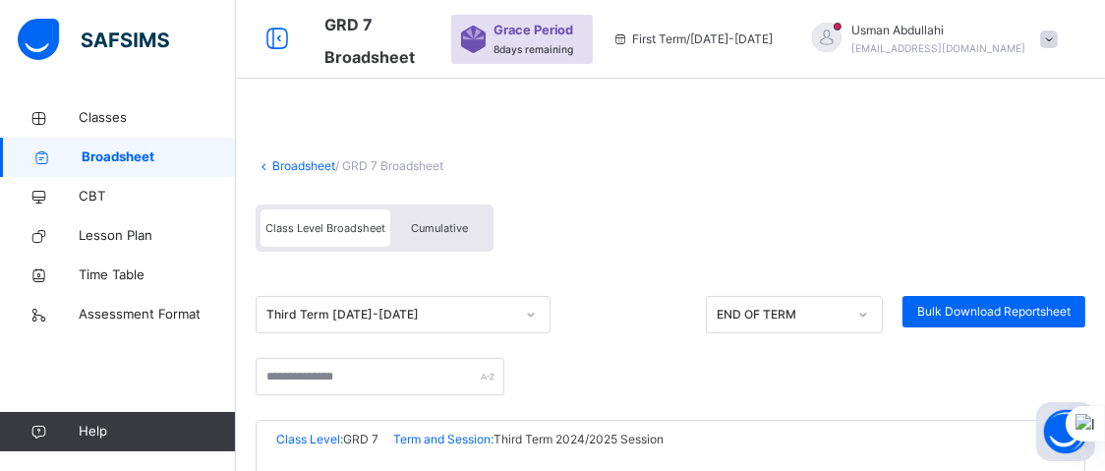
click at [659, 255] on div "Class Level Broadsheet Cumulative" at bounding box center [670, 233] width 829 height 77
click at [531, 318] on div "Third Term [DATE]-[DATE]" at bounding box center [403, 314] width 295 height 37
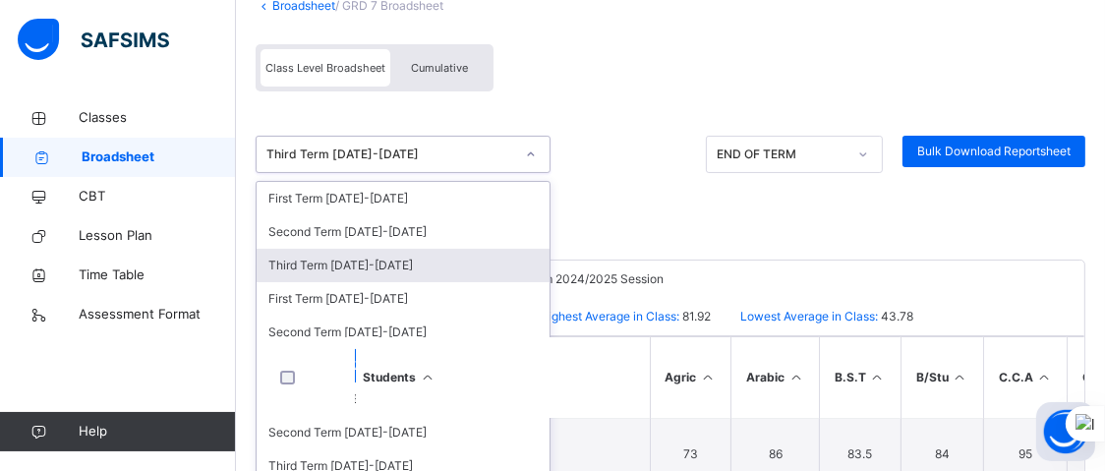
scroll to position [174, 0]
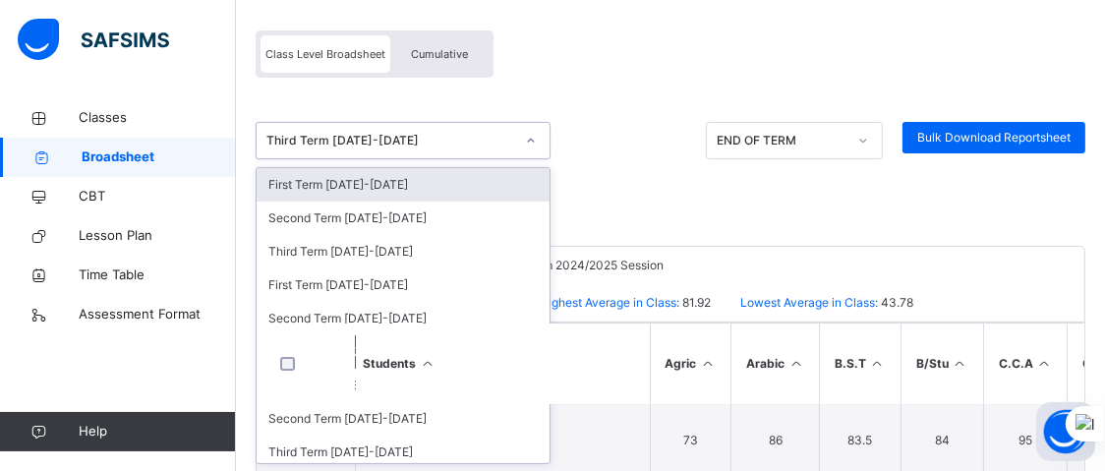
click at [427, 175] on div "First Term [DATE]-[DATE]" at bounding box center [403, 184] width 293 height 33
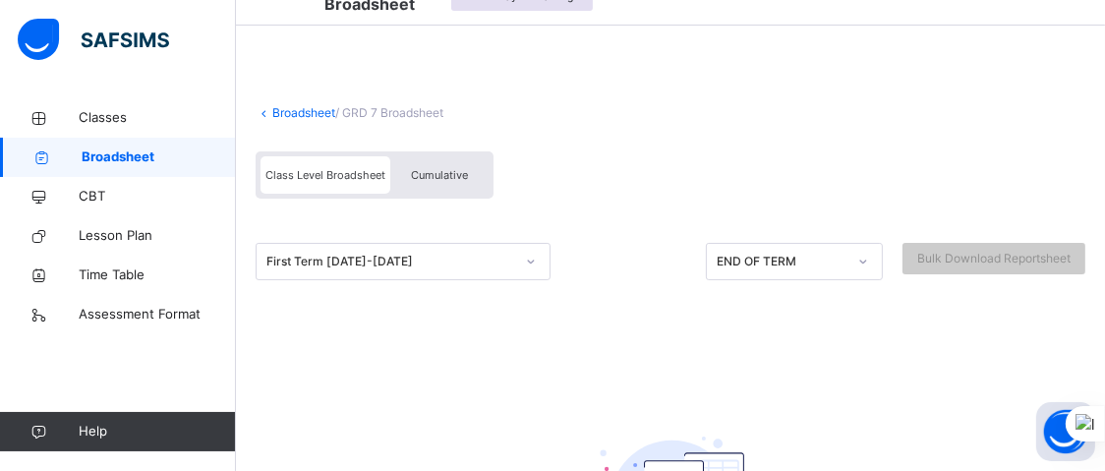
scroll to position [0, 0]
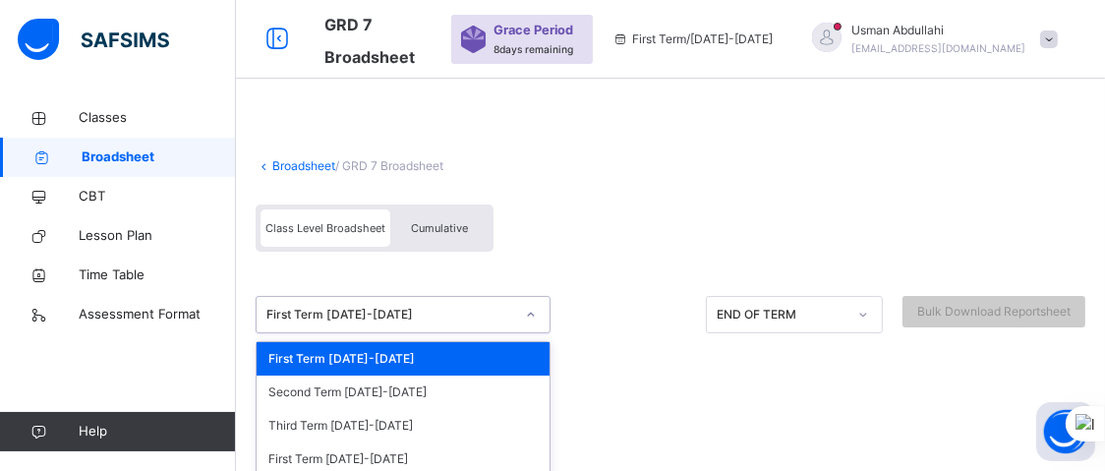
click at [536, 314] on div "option First Term [DATE]-[DATE] focused, 1 of 33. 33 results available. Use Up …" at bounding box center [403, 314] width 295 height 37
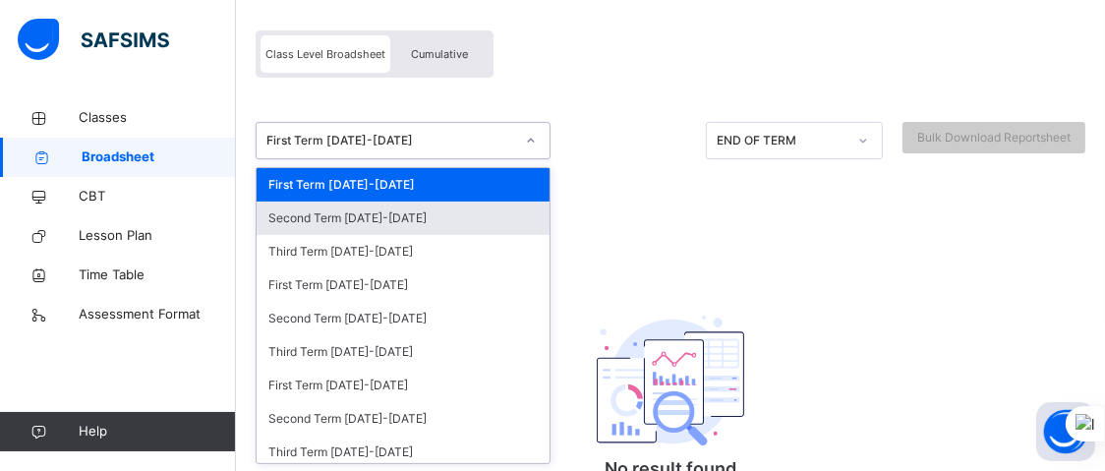
click at [413, 215] on div "Second Term [DATE]-[DATE]" at bounding box center [403, 217] width 293 height 33
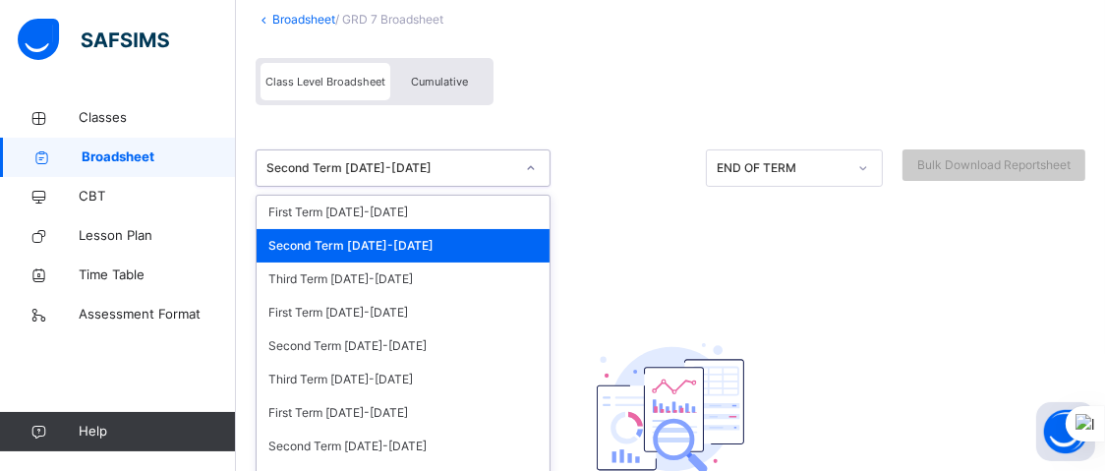
click at [528, 187] on div "option Second Term [DATE]-[DATE] focused, 2 of 33. 33 results available. Use Up…" at bounding box center [403, 167] width 295 height 37
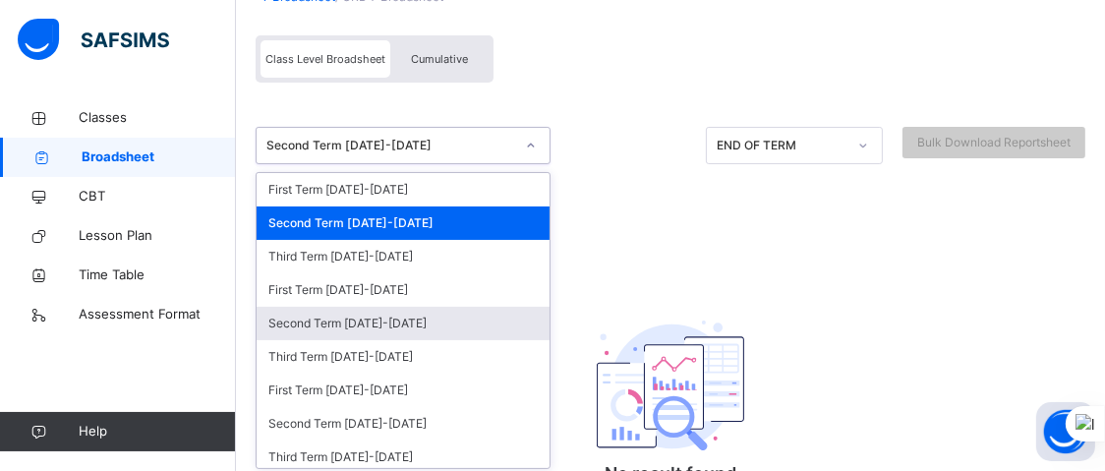
scroll to position [174, 0]
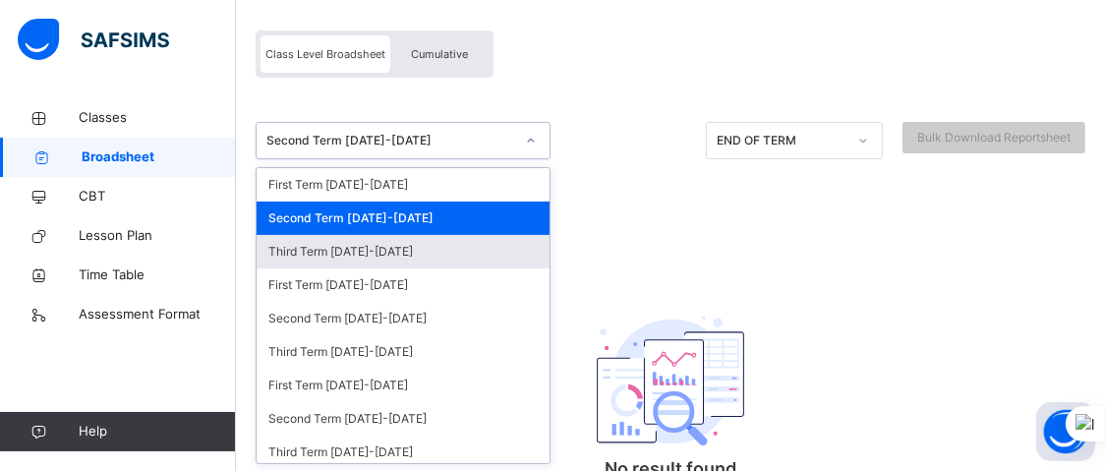
click at [410, 257] on div "Third Term [DATE]-[DATE]" at bounding box center [403, 251] width 293 height 33
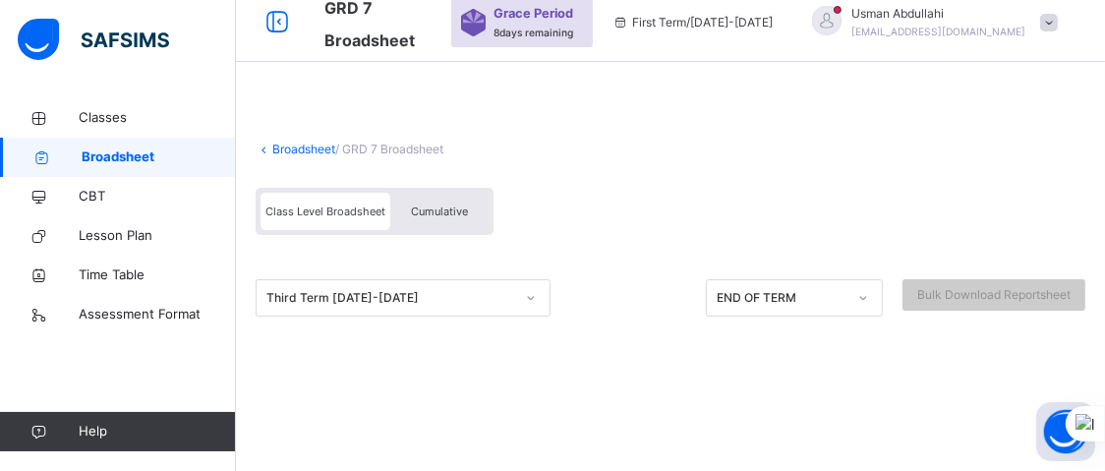
scroll to position [0, 0]
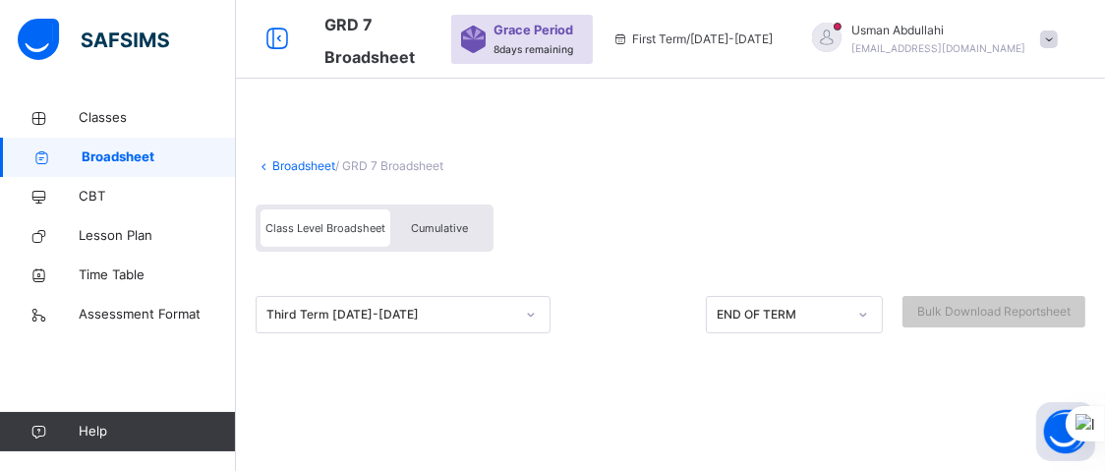
click at [534, 313] on div "Third Term [DATE]-[DATE]" at bounding box center [403, 314] width 295 height 37
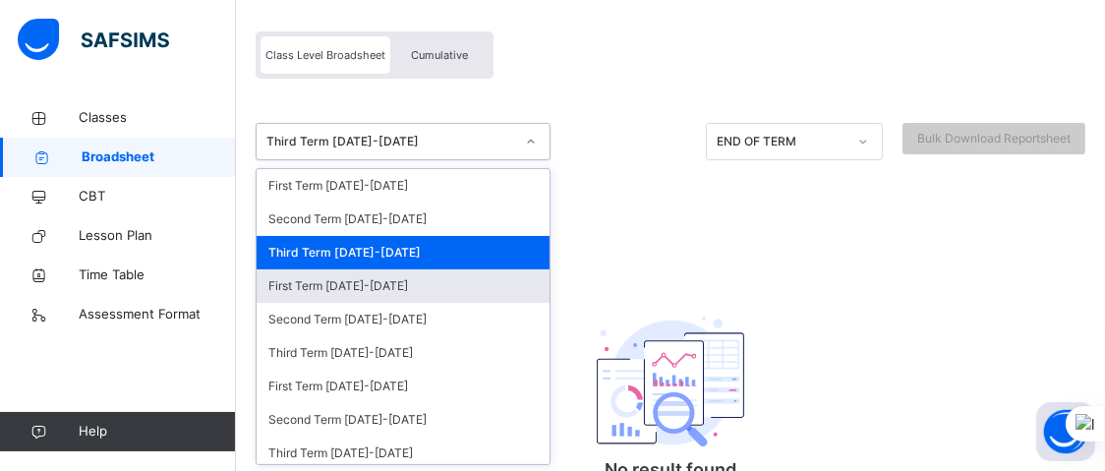
scroll to position [174, 0]
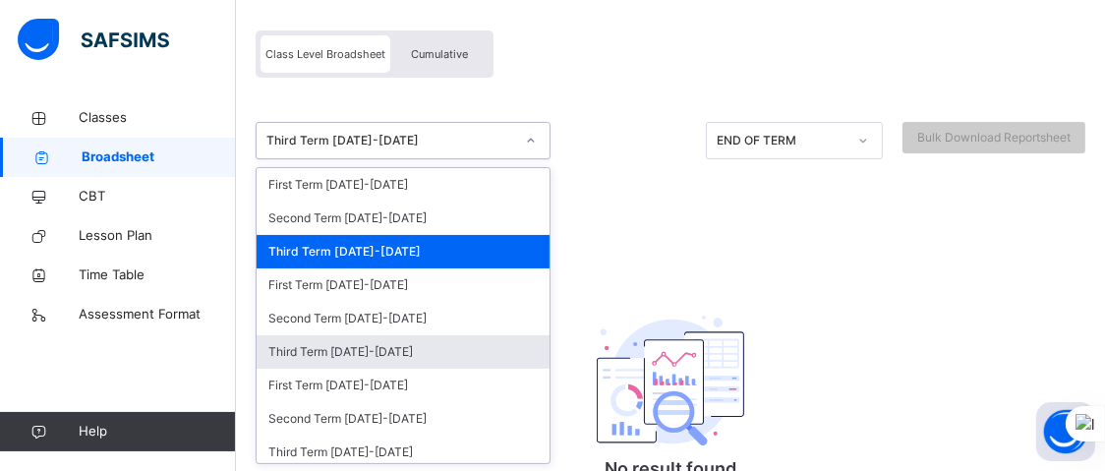
click at [454, 345] on div "Third Term [DATE]-[DATE]" at bounding box center [403, 351] width 293 height 33
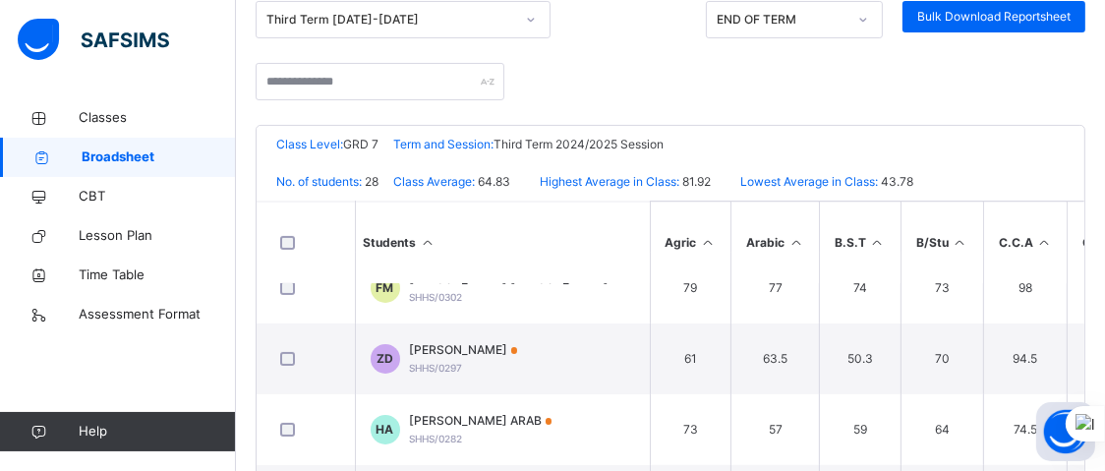
scroll to position [0, 0]
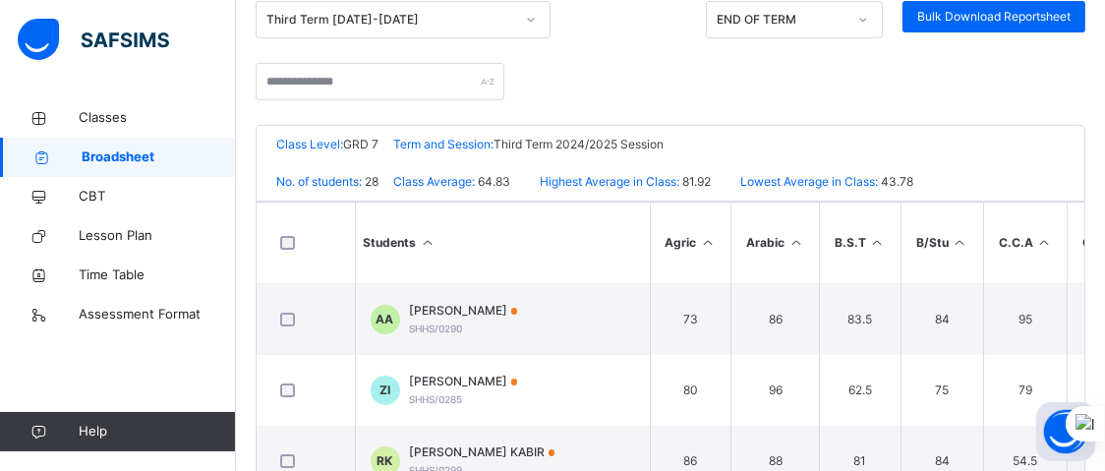
drag, startPoint x: 1088, startPoint y: 173, endPoint x: 1037, endPoint y: 176, distance: 51.2
click at [1037, 176] on div "No. of students: 28 Class Average: 64.83 Highest Average in Class: 81.92 Lowest…" at bounding box center [671, 181] width 828 height 37
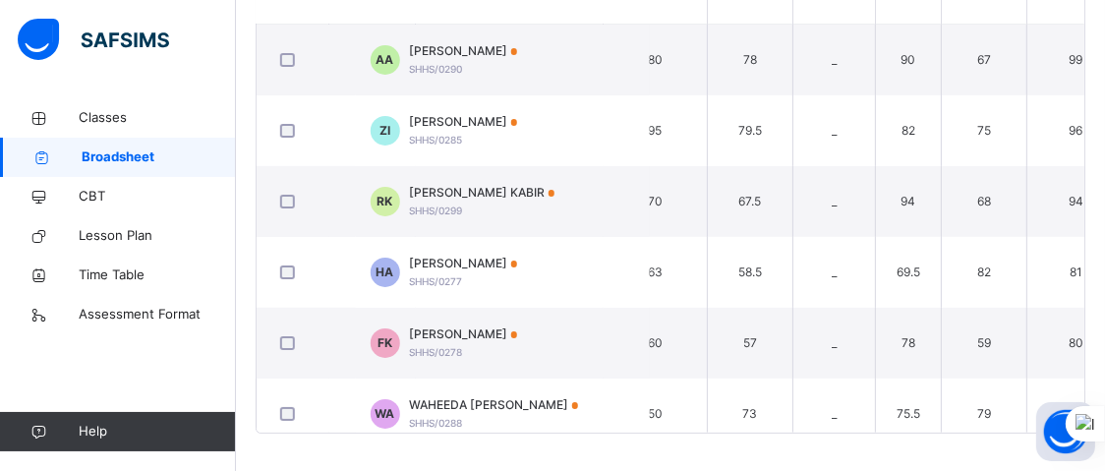
scroll to position [504, 0]
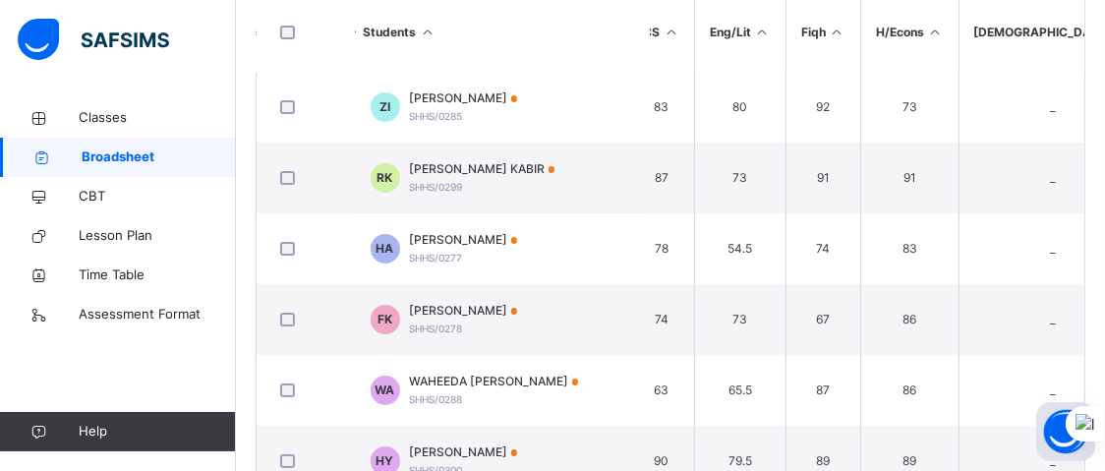
scroll to position [0, 439]
